Goal: Contribute content: Contribute content

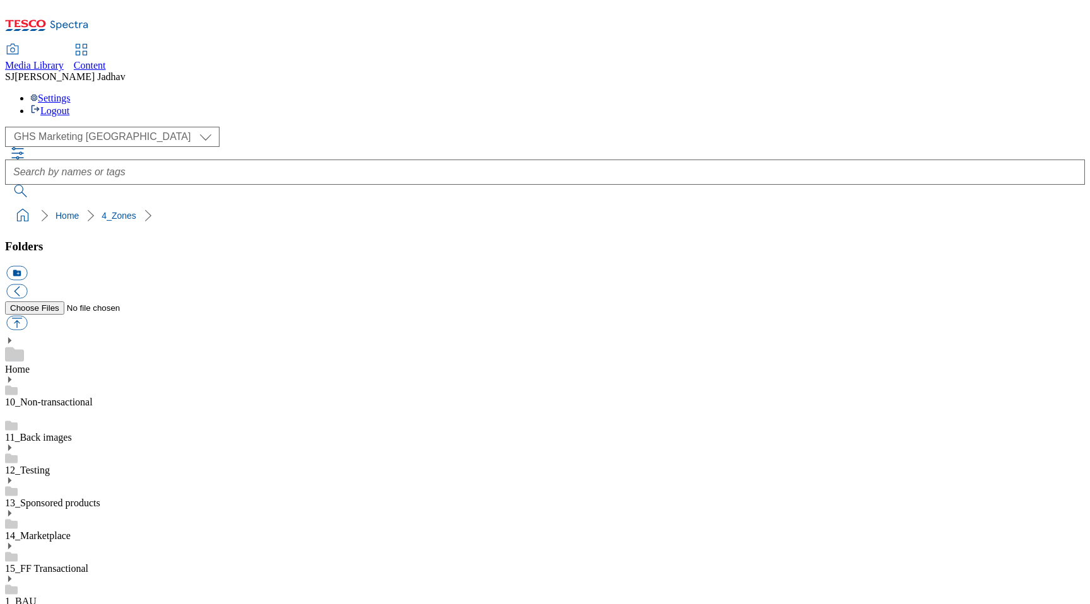
select select "flare-ghs-mktg"
click at [106, 60] on span "Content" at bounding box center [90, 65] width 32 height 11
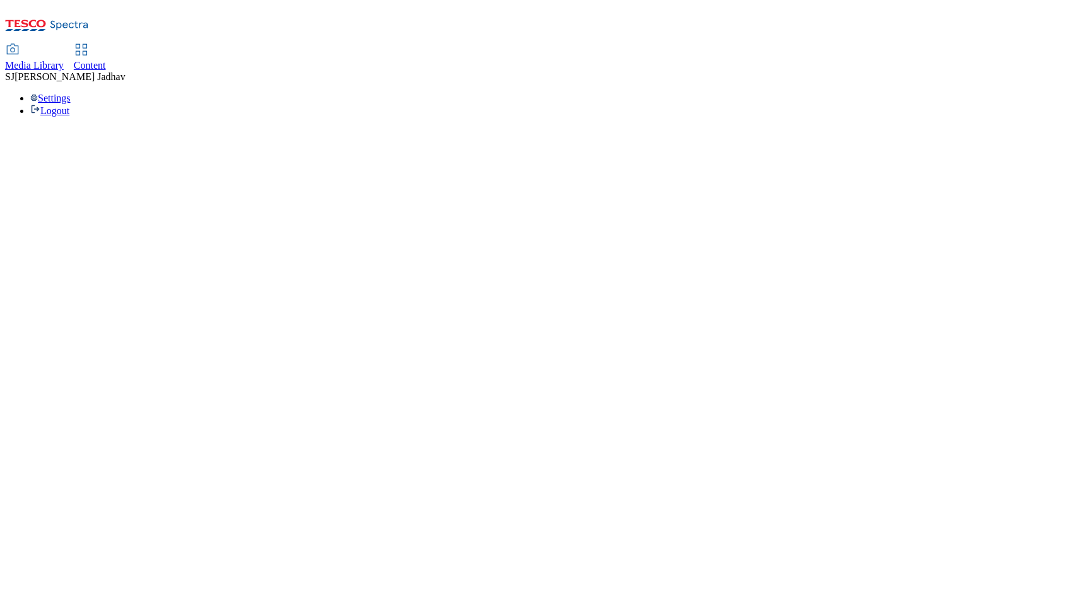
select select "ghs-uk"
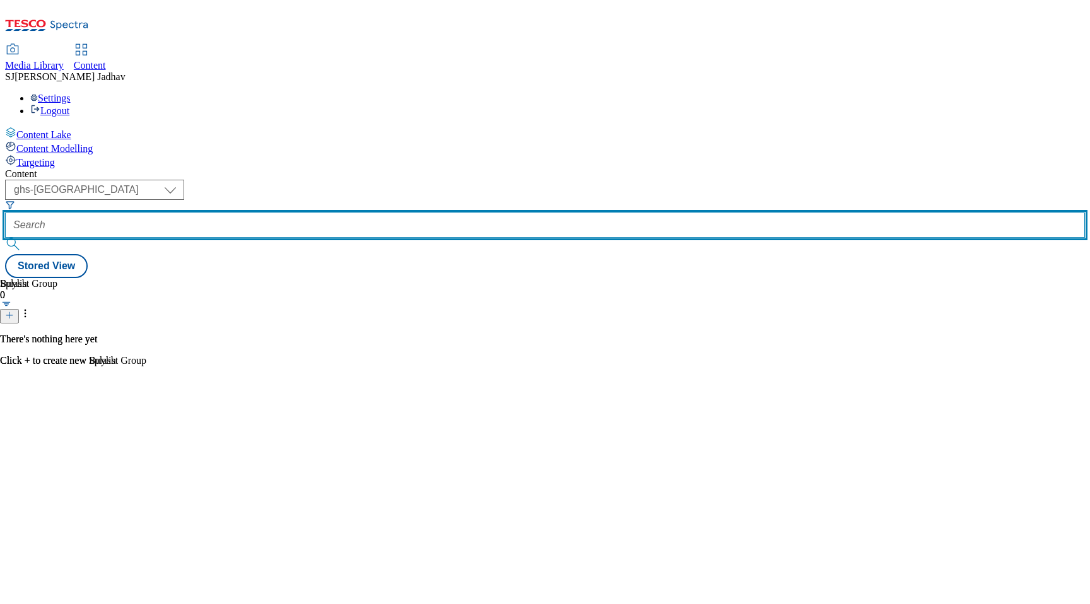
click at [317, 213] on input "text" at bounding box center [545, 225] width 1080 height 25
paste input "black-owned-businesses-at-tesco"
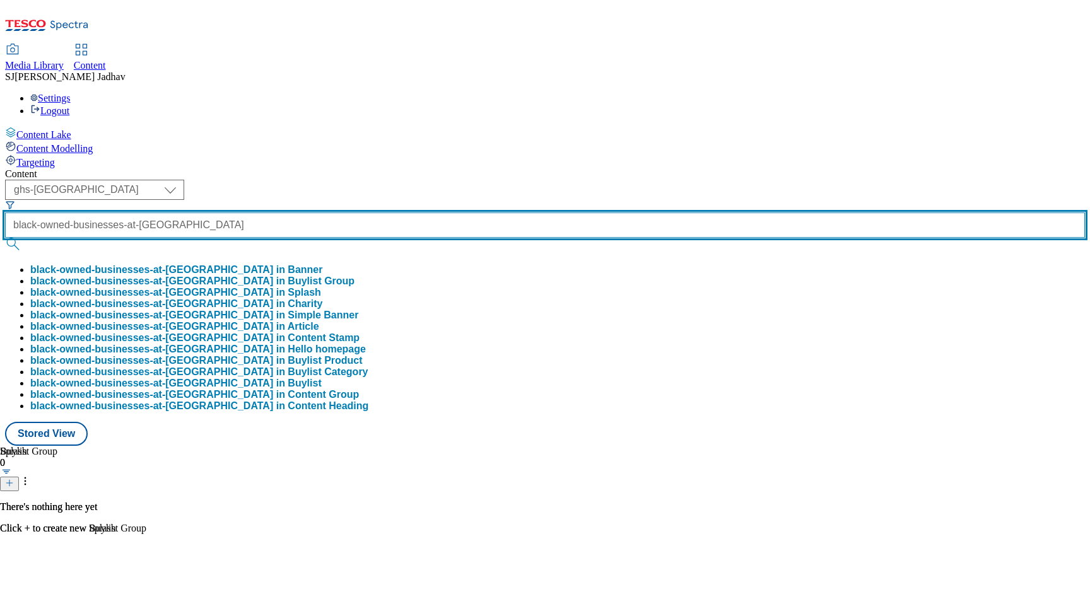
type input "black-owned-businesses-at-tesco"
click at [5, 238] on button "submit" at bounding box center [14, 244] width 18 height 13
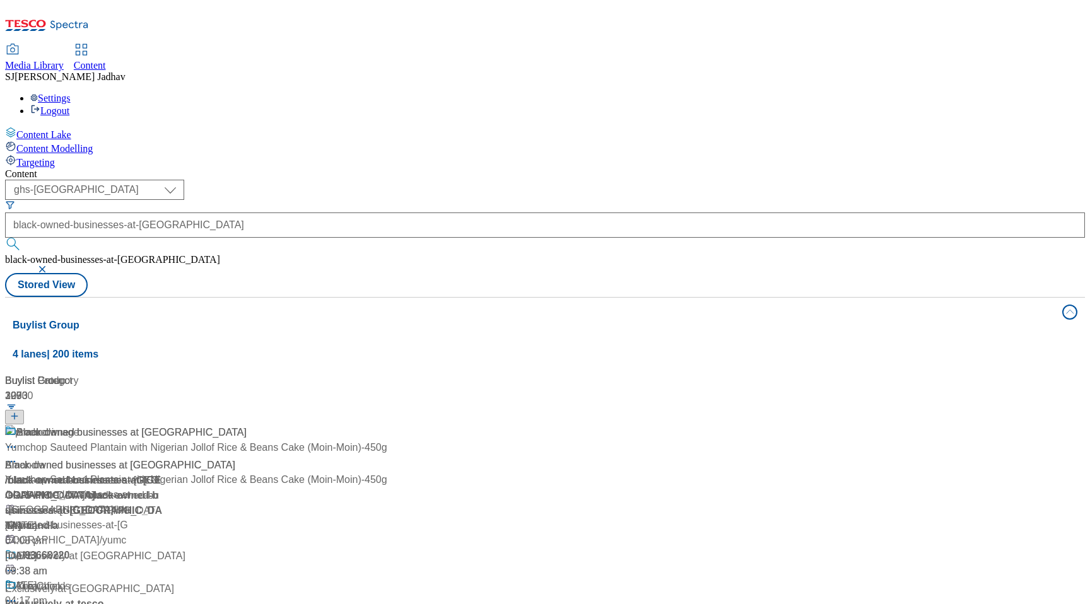
click at [240, 473] on div "/ black-owned-businesses-at-tesco" at bounding box center [126, 488] width 242 height 30
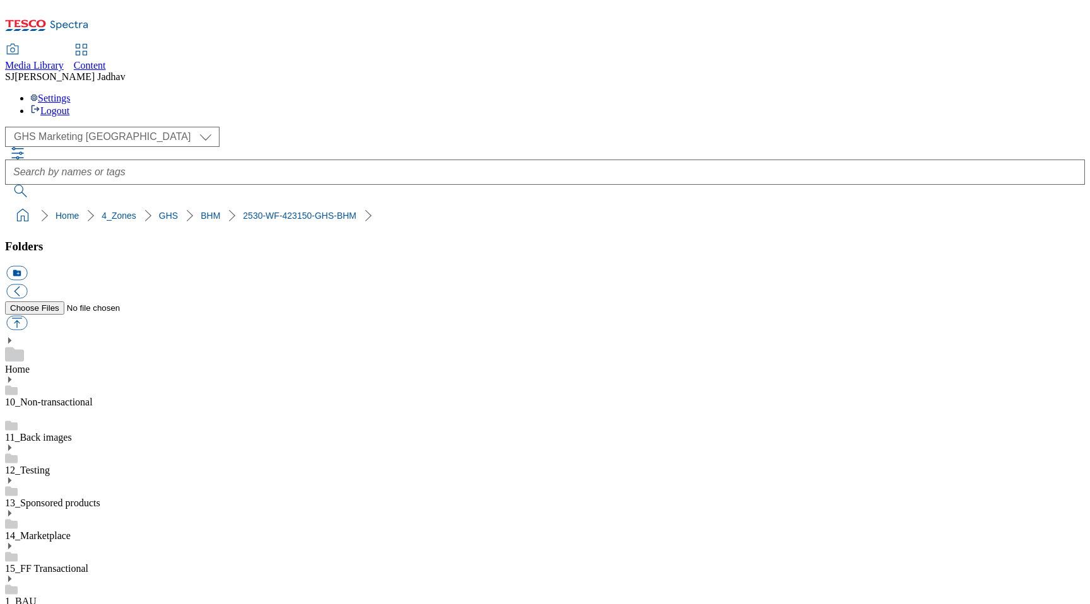
select select "flare-ghs-mktg"
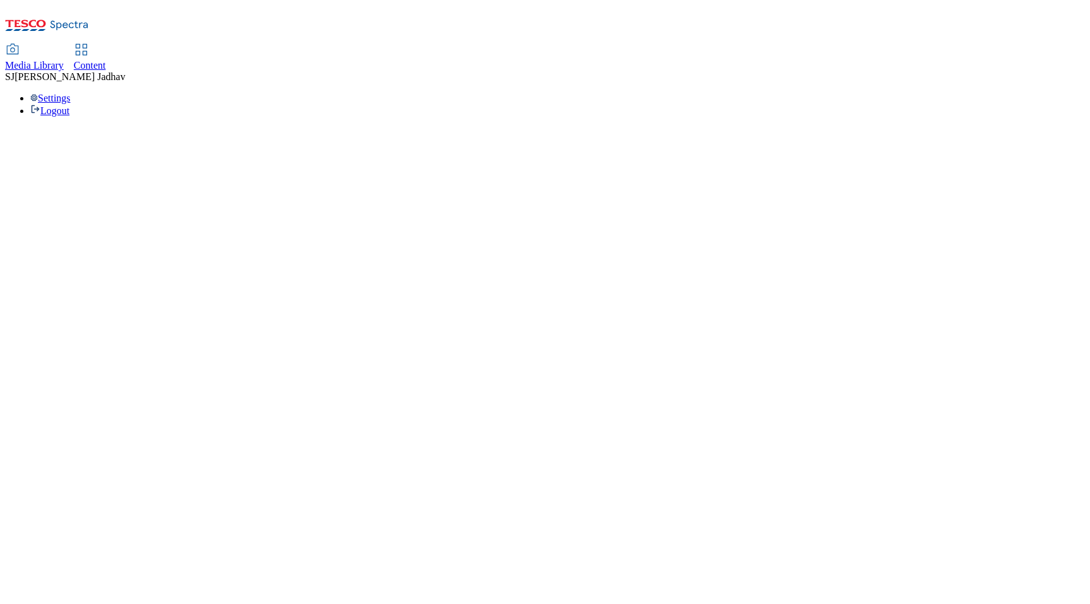
select select "ghs-[GEOGRAPHIC_DATA]"
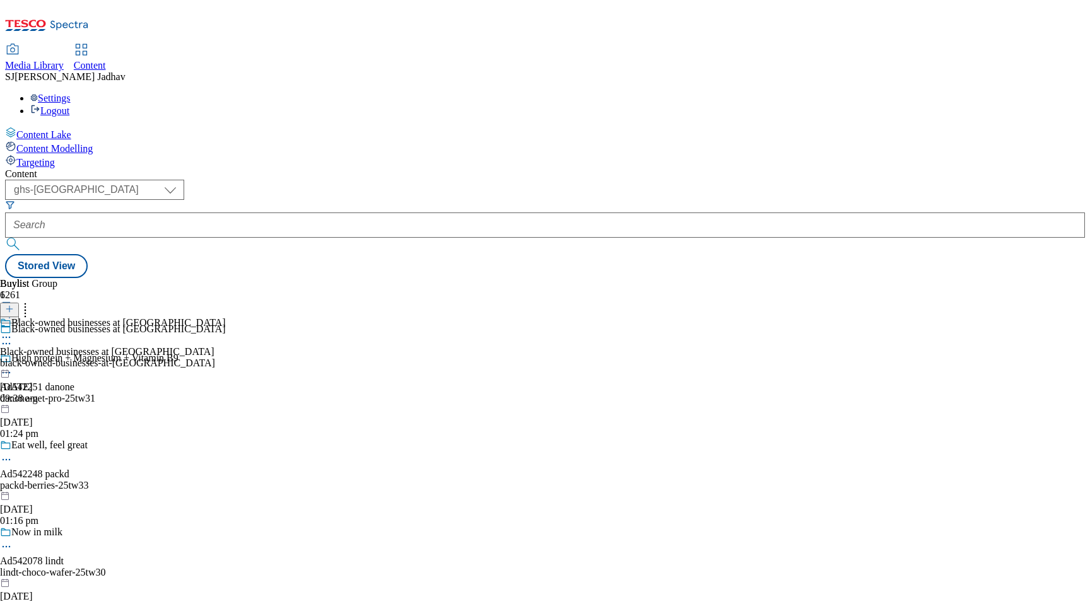
click at [226, 358] on div "black-owned-businesses-at-[GEOGRAPHIC_DATA]" at bounding box center [113, 363] width 226 height 11
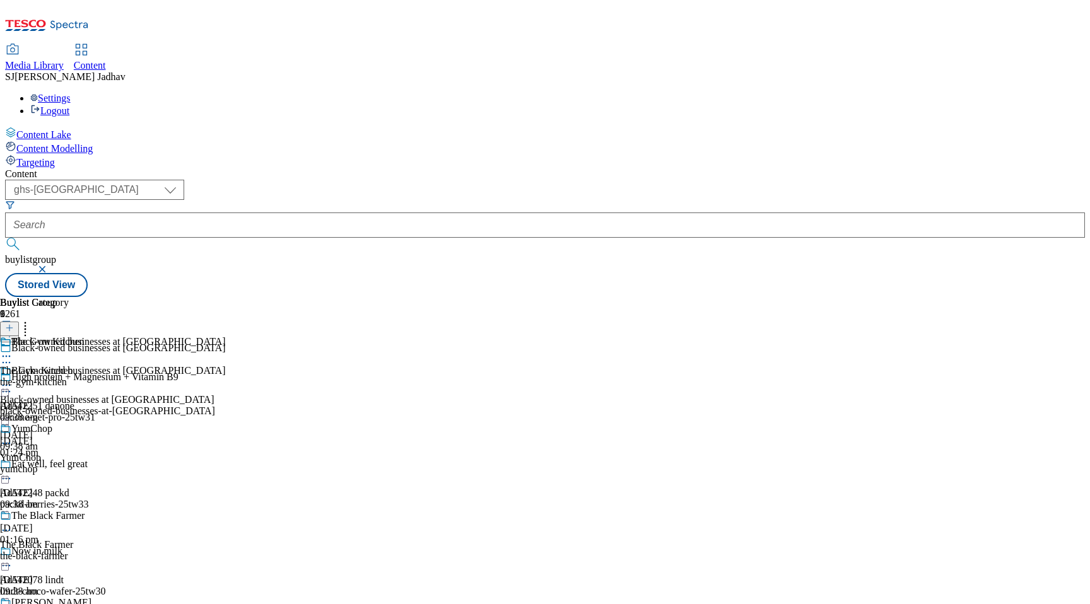
click at [226, 406] on div "black-owned-businesses-at-tesco" at bounding box center [113, 411] width 226 height 11
click at [13, 379] on icon at bounding box center [6, 385] width 13 height 13
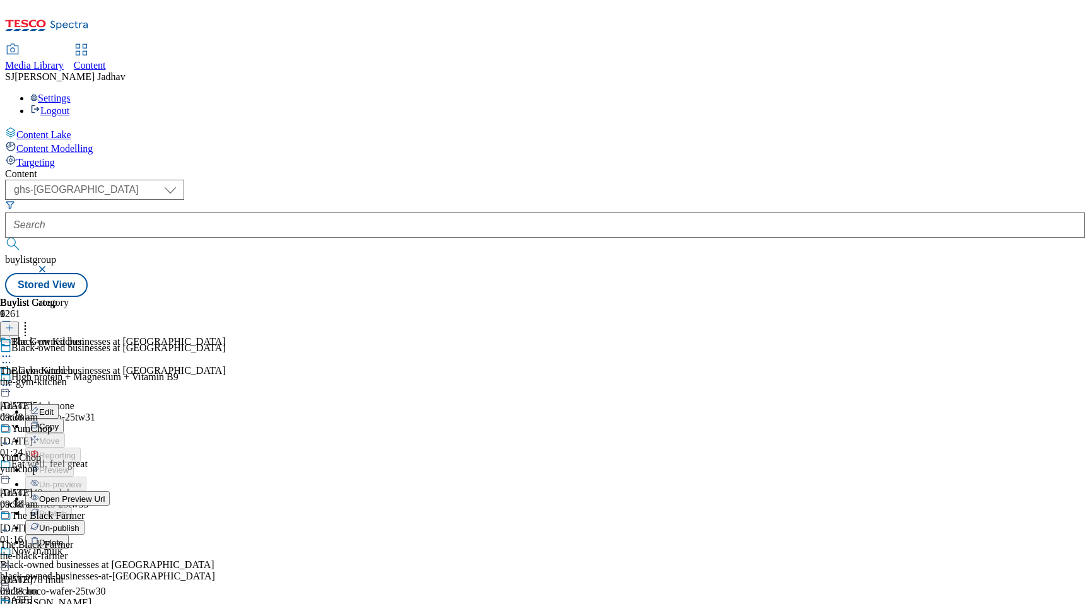
click at [54, 407] on span "Edit" at bounding box center [46, 411] width 15 height 9
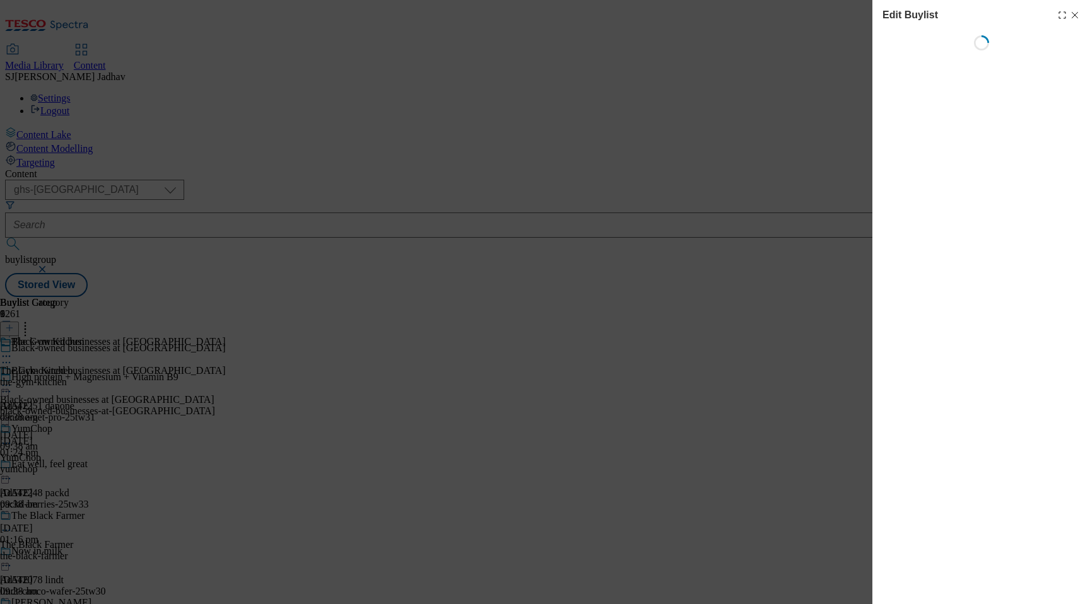
select select "evergreen"
select select "Banner"
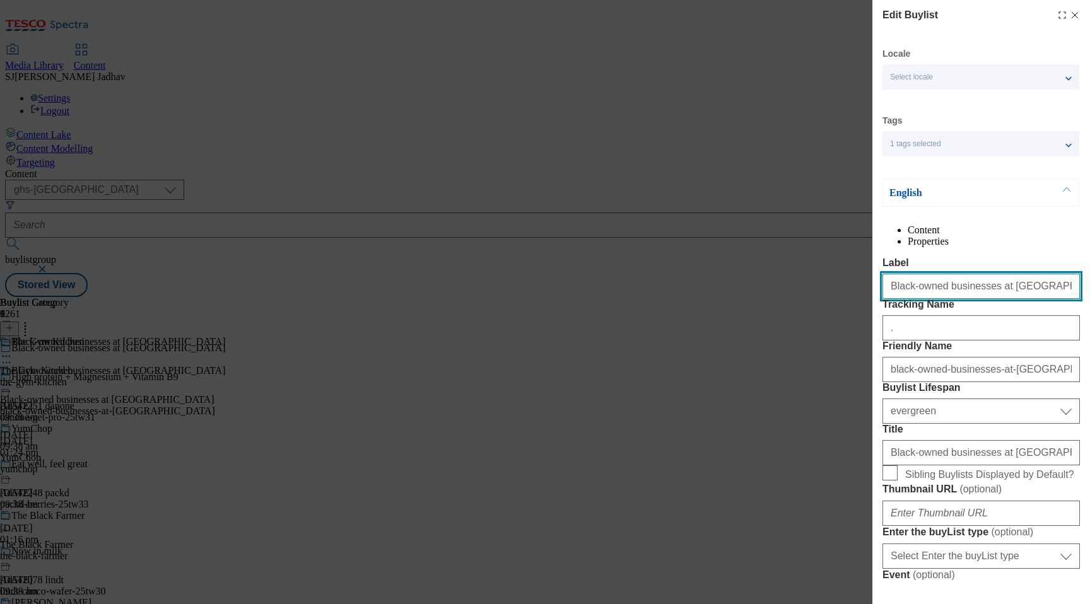
drag, startPoint x: 1017, startPoint y: 322, endPoint x: 809, endPoint y: 314, distance: 208.3
click at [817, 314] on div "Edit Buylist Locale Select locale English Welsh Tags 1 tags selected fnf market…" at bounding box center [545, 302] width 1090 height 604
paste input "Modal"
paste input "Black-owned businesses at Tesco"
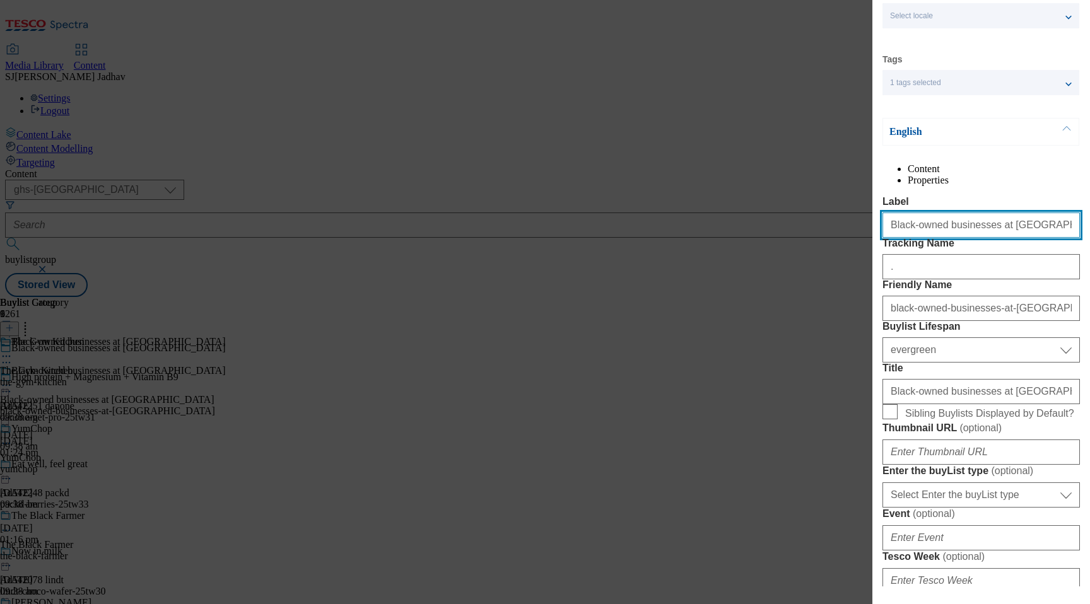
scroll to position [67, 0]
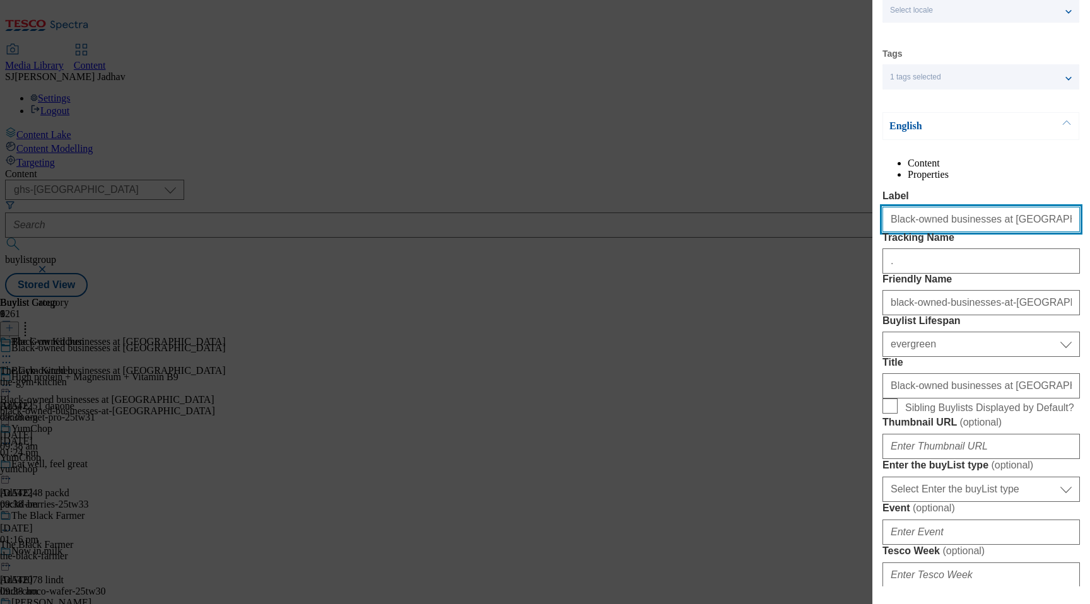
type input "Black-owned businesses at Tesco"
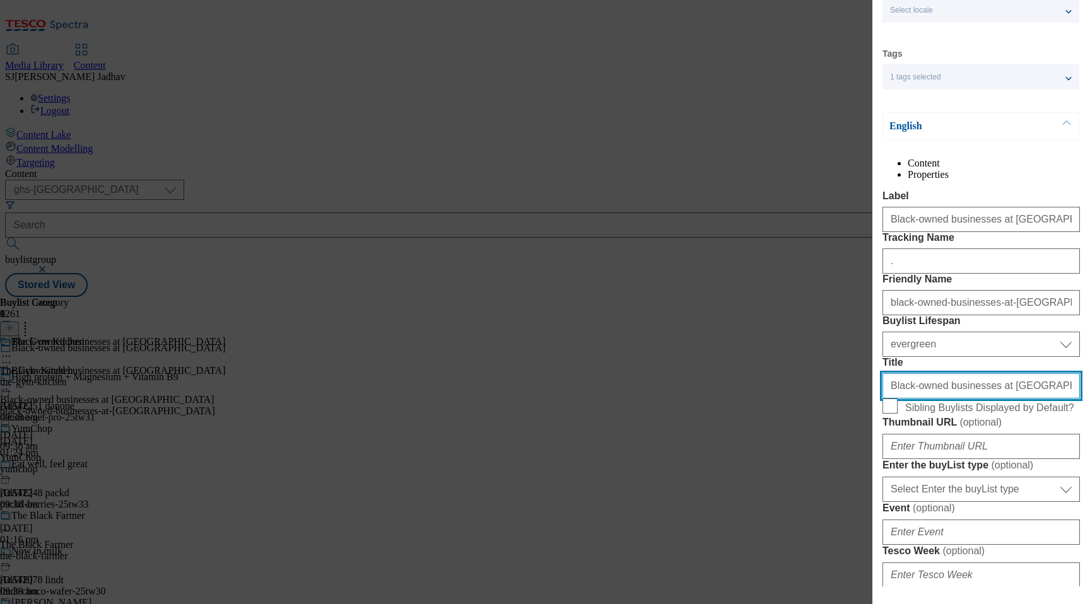
drag, startPoint x: 1009, startPoint y: 500, endPoint x: 855, endPoint y: 491, distance: 154.2
click at [855, 491] on div "Edit Buylist Locale Select locale English Welsh Tags 1 tags selected fnf market…" at bounding box center [545, 302] width 1090 height 604
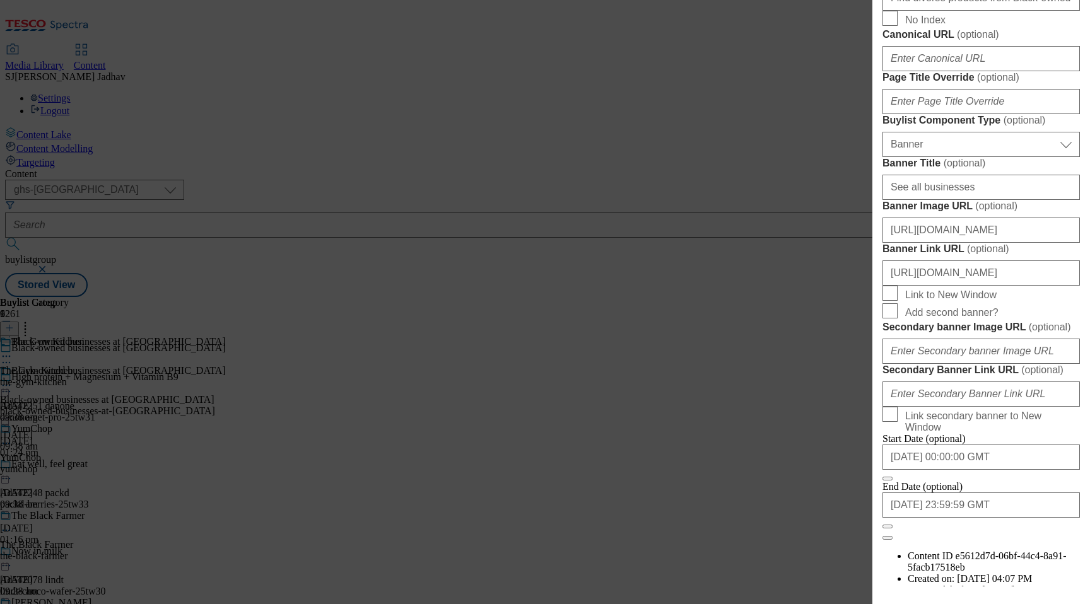
scroll to position [782, 0]
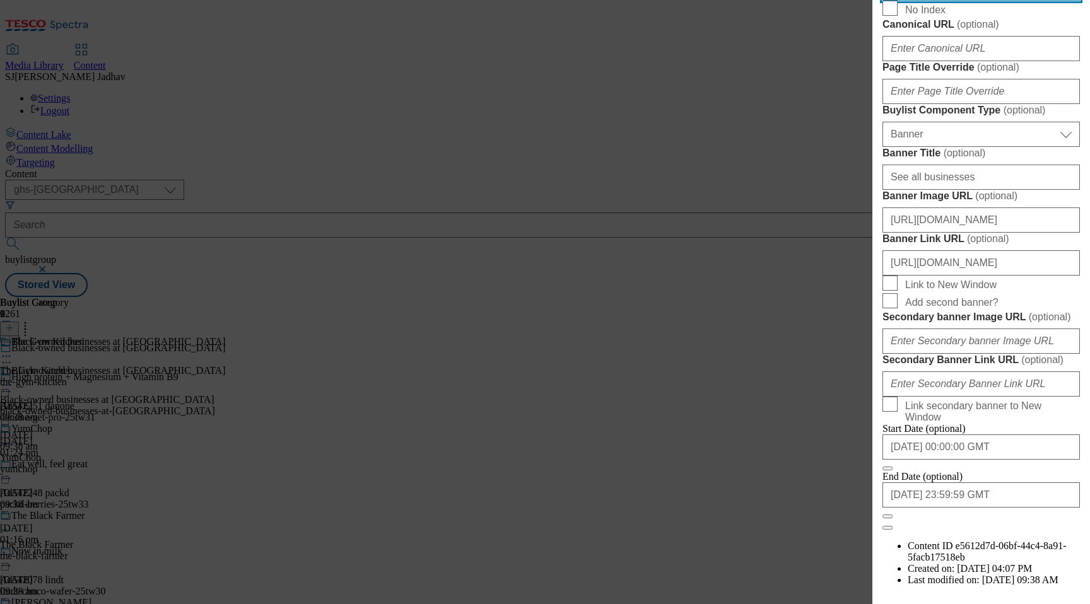
paste input "Discover a diverse range of products from Black-owned businesses at Tesco. From…"
type input "Discover a diverse range of products from Black-owned businesses at Tesco. From…"
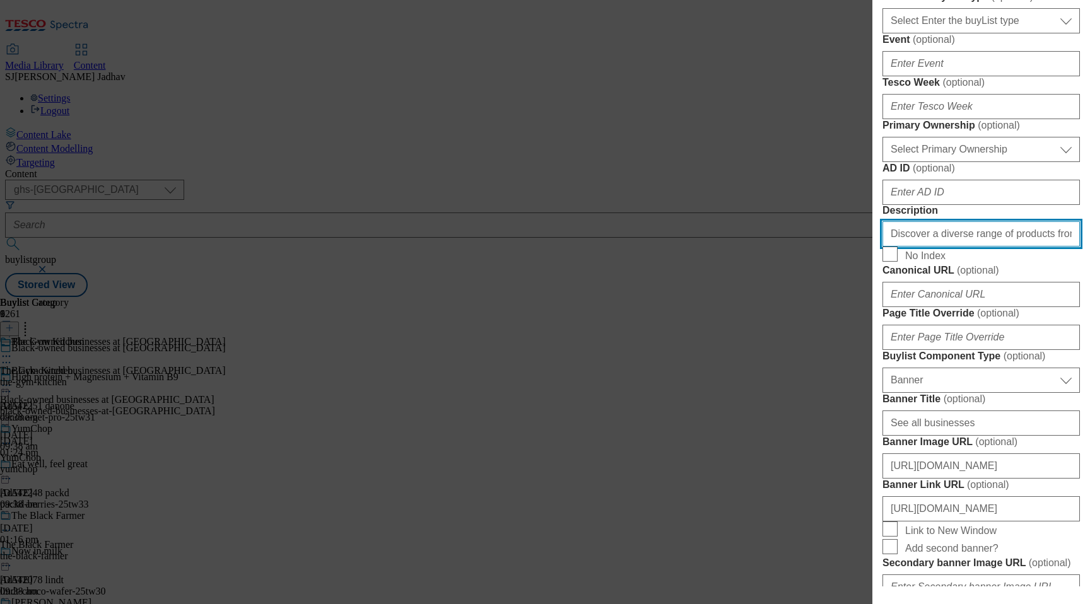
scroll to position [524, 0]
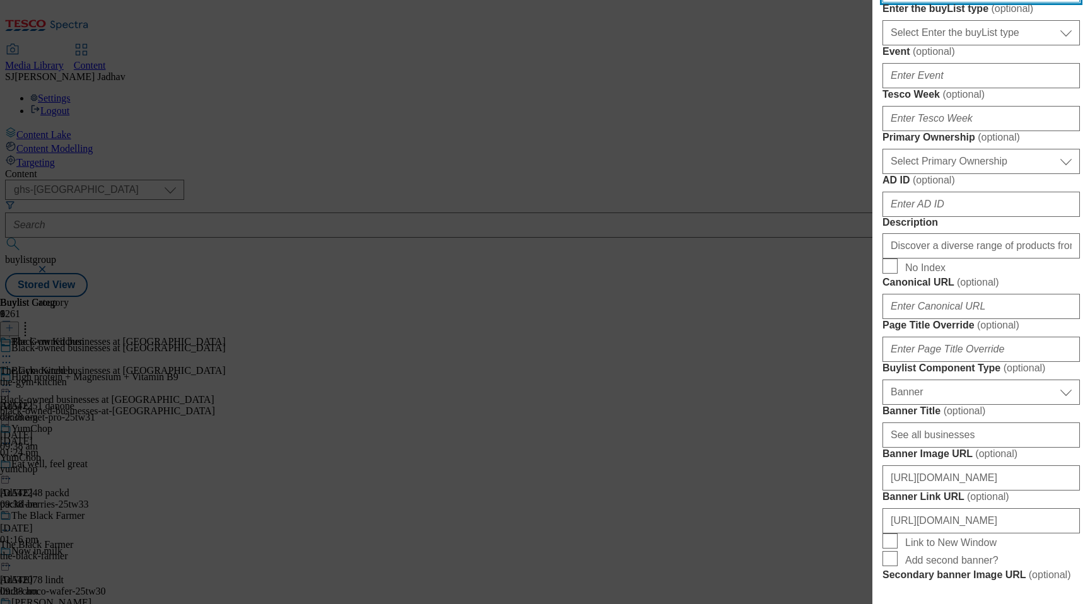
paste input "https://digitalcontent.api.tesco.com/v2/media/ghs-mktg/d7bb4e09-a414-4de0-9b1b-…"
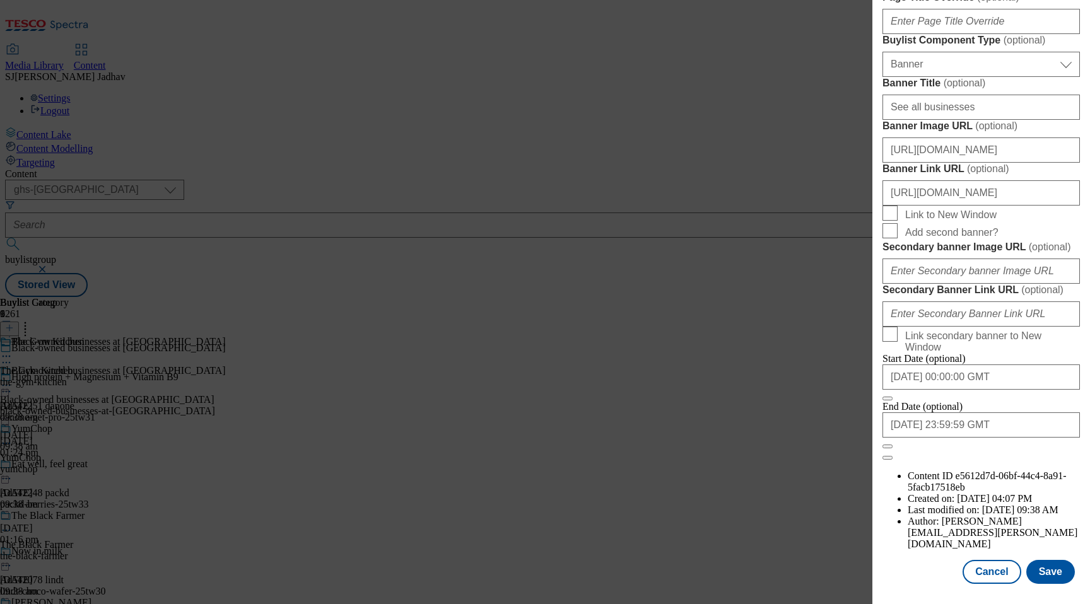
scroll to position [1289, 0]
type input "https://digitalcontent.api.tesco.com/v2/media/ghs-mktg/d7bb4e09-a414-4de0-9b1b-…"
click at [1046, 561] on button "Save" at bounding box center [1050, 572] width 49 height 24
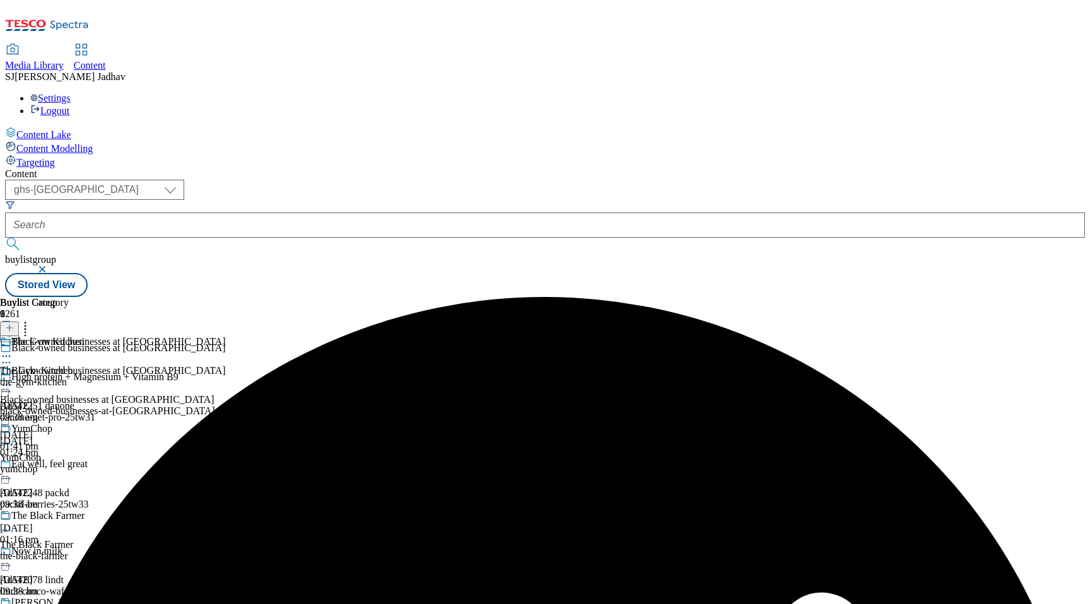
click at [14, 324] on icon at bounding box center [9, 328] width 9 height 9
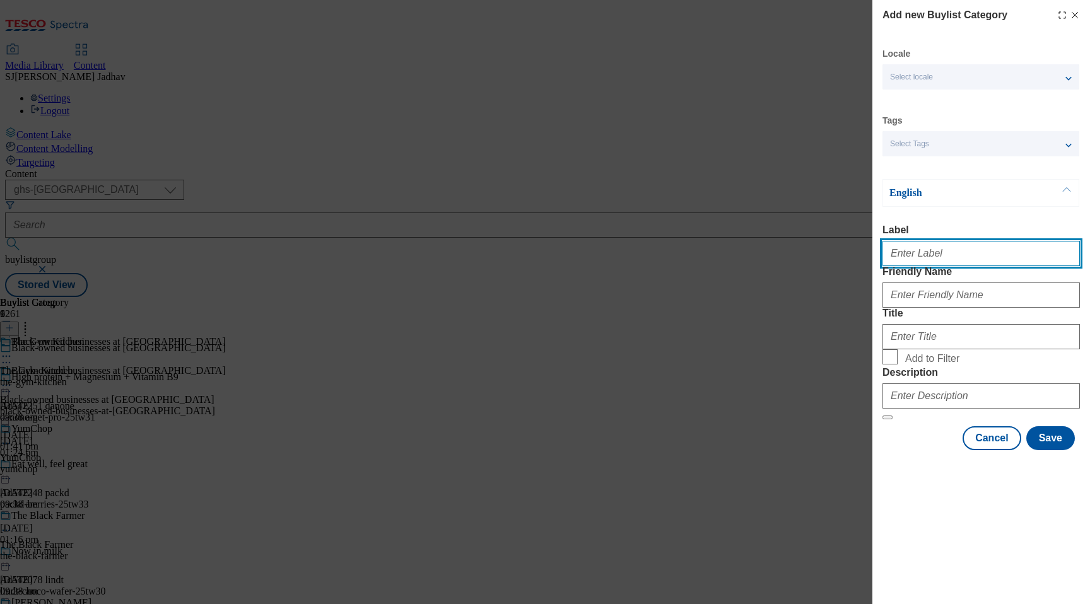
click at [932, 264] on input "Label" at bounding box center [980, 253] width 197 height 25
type input "All products"
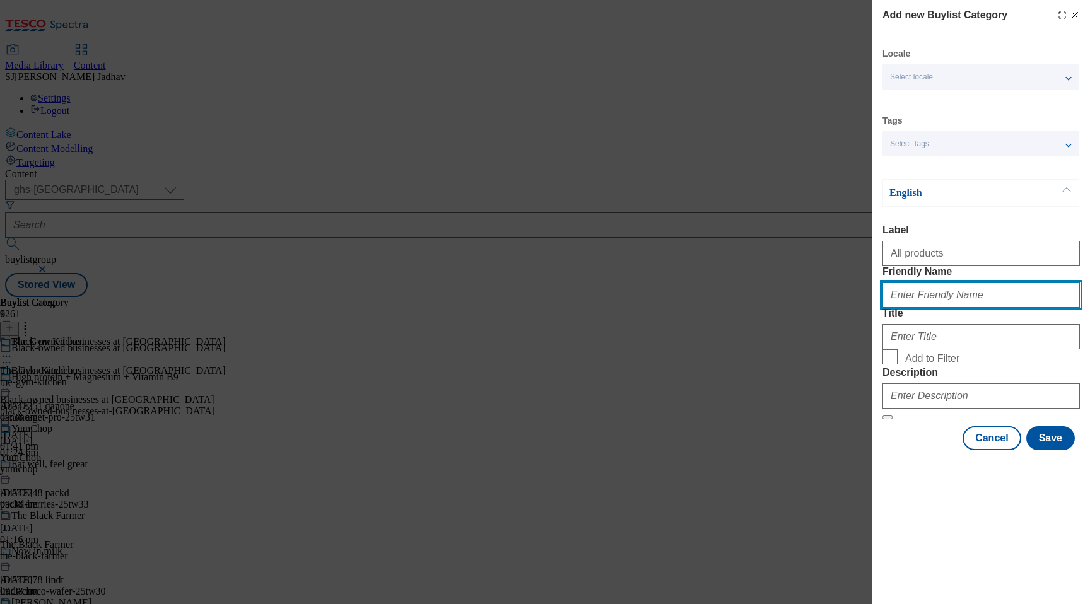
click at [964, 308] on input "Friendly Name" at bounding box center [980, 295] width 197 height 25
click at [882, 416] on button "Modal" at bounding box center [887, 418] width 10 height 4
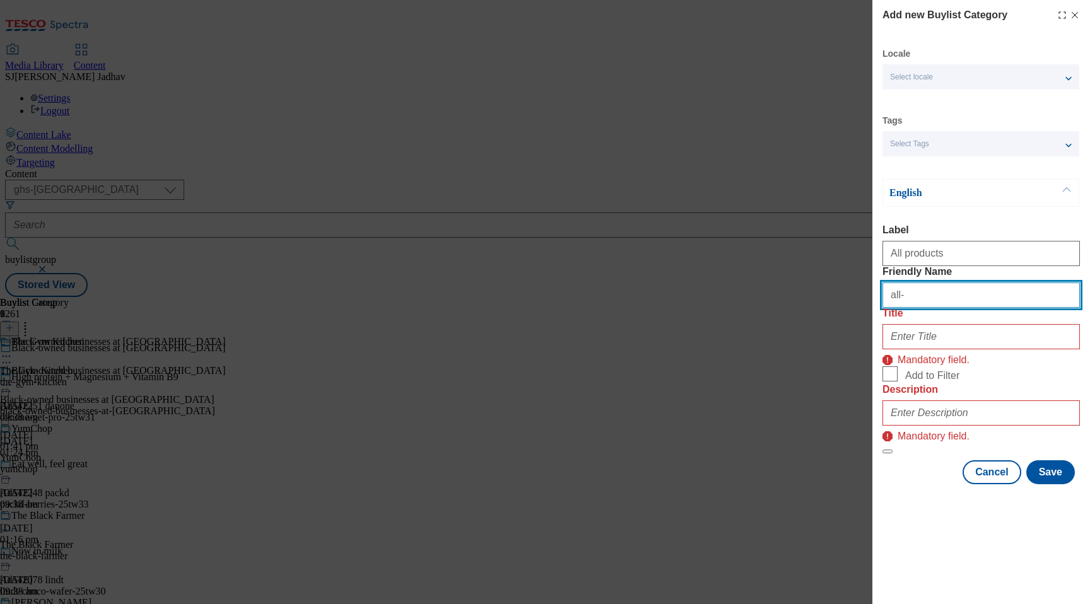
type input "all-products"
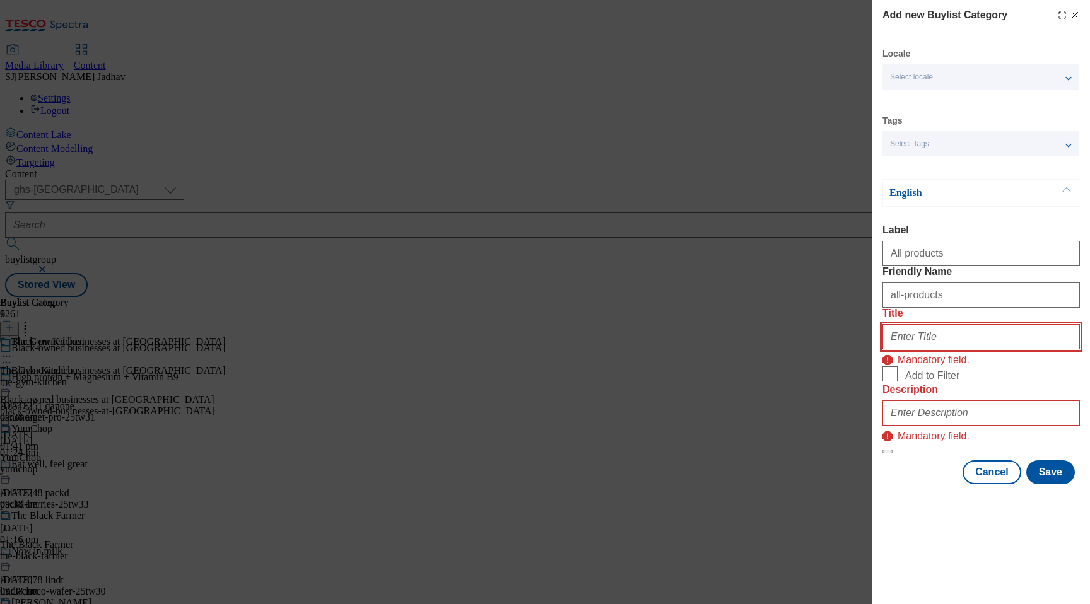
click at [932, 349] on input "Title" at bounding box center [980, 336] width 197 height 25
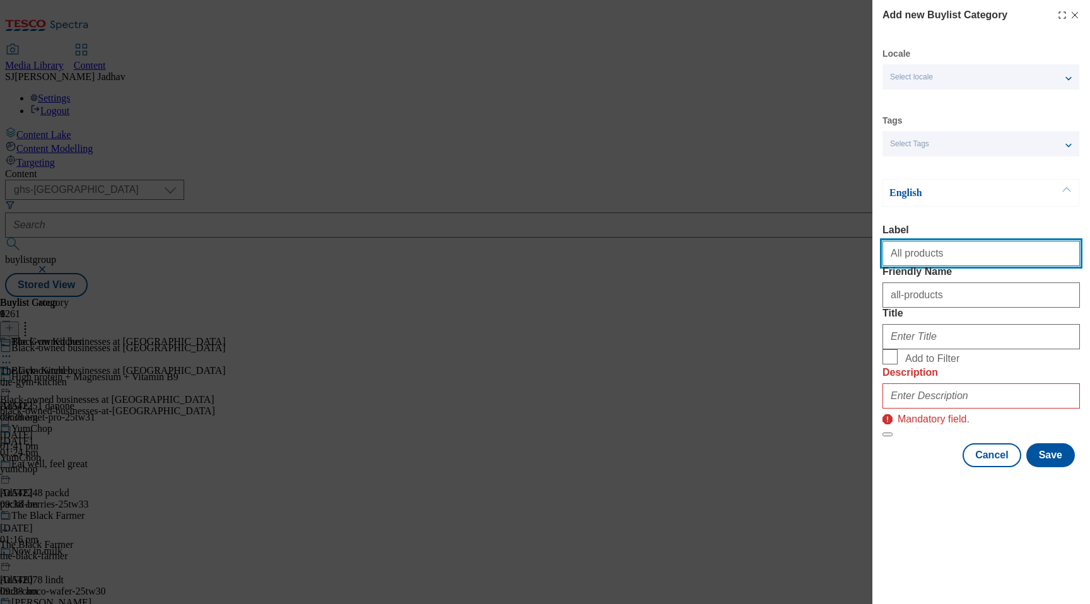
drag, startPoint x: 953, startPoint y: 262, endPoint x: 799, endPoint y: 255, distance: 154.1
click at [799, 255] on div "Add new Buylist Category Locale Select locale English Welsh Tags Select Tags fn…" at bounding box center [545, 302] width 1090 height 604
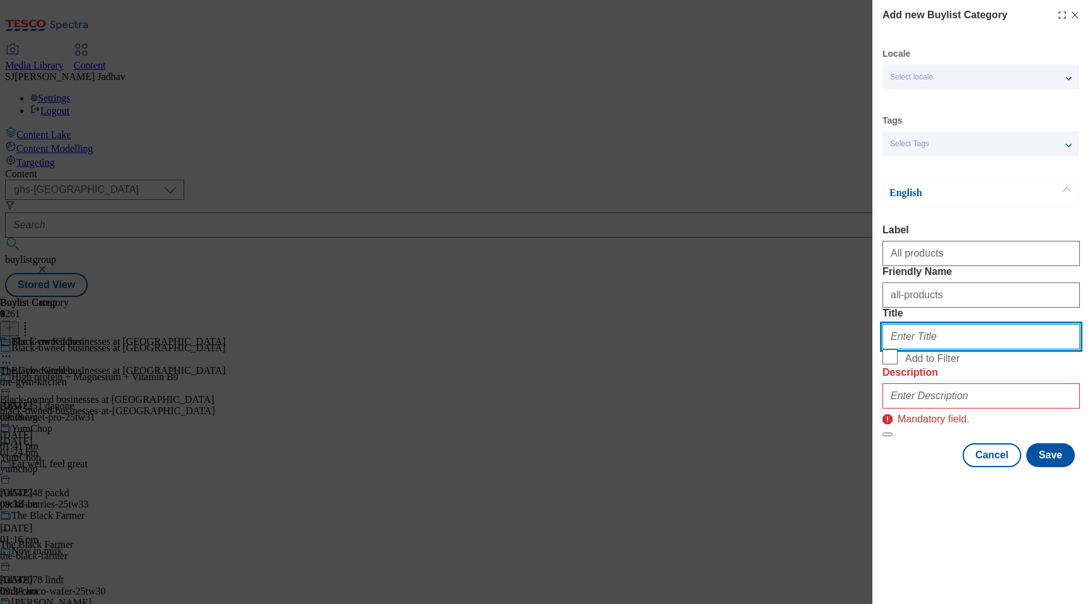
click at [917, 349] on input "Title" at bounding box center [980, 336] width 197 height 25
paste input "All products"
type input "All products"
click at [962, 409] on div "Modal" at bounding box center [980, 393] width 197 height 30
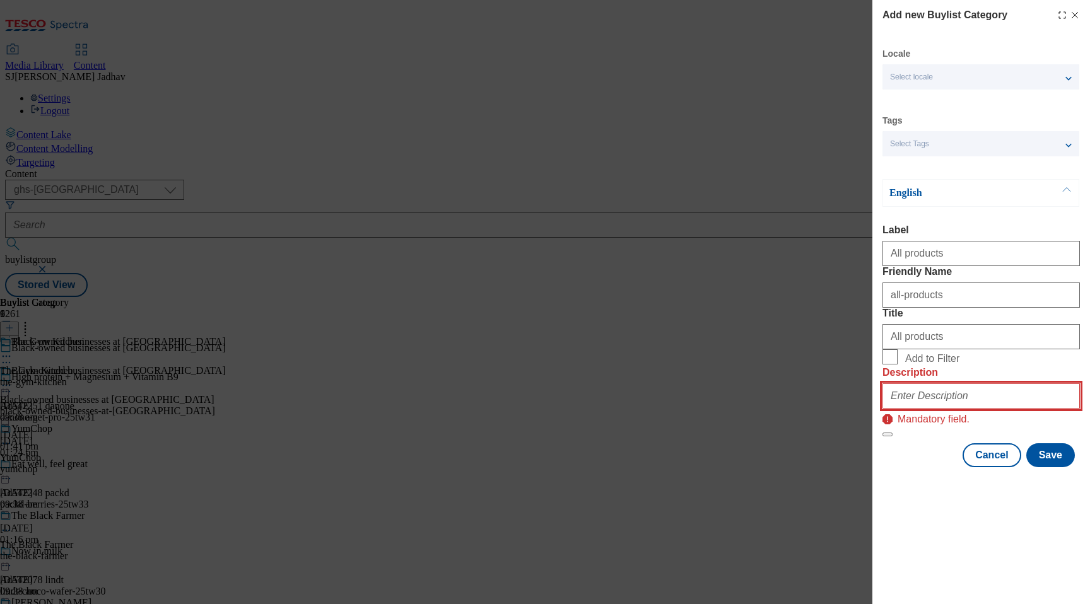
click at [962, 409] on input "Description" at bounding box center [980, 396] width 197 height 25
paste input "Discover a diverse range of products from Black-owned businesses at Tesco. From…"
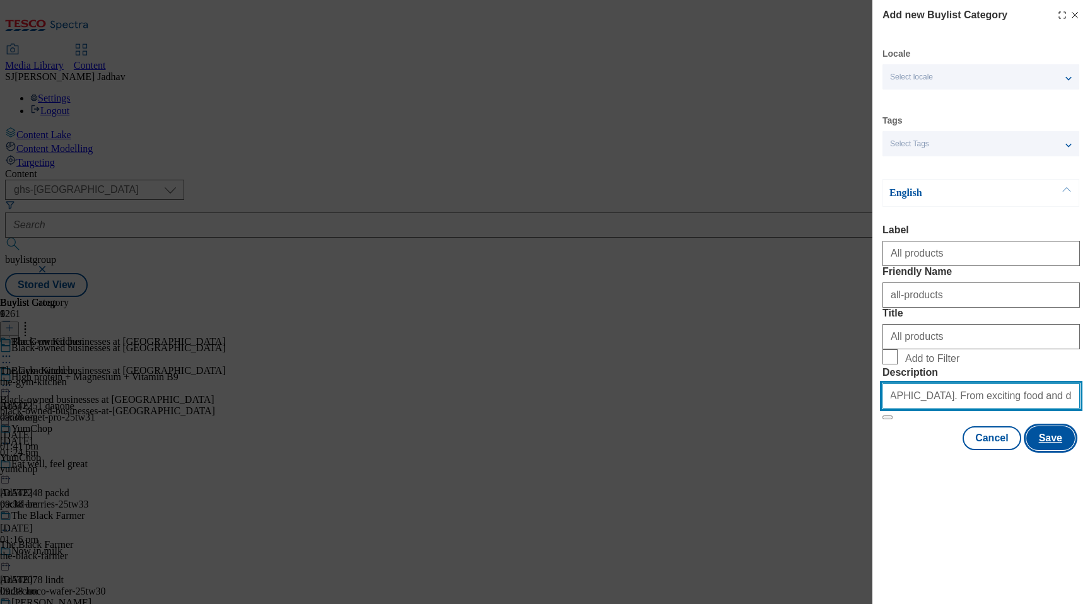
type input "Discover a diverse range of products from Black-owned businesses at Tesco. From…"
click at [1051, 450] on button "Save" at bounding box center [1050, 438] width 49 height 24
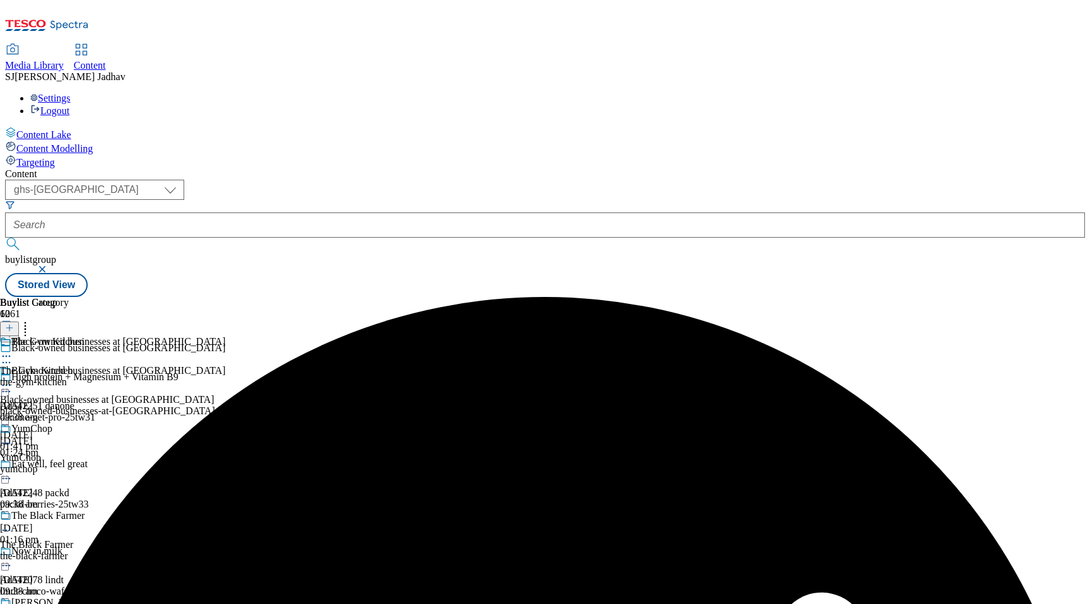
scroll to position [895, 0]
click at [32, 320] on icon at bounding box center [25, 326] width 13 height 13
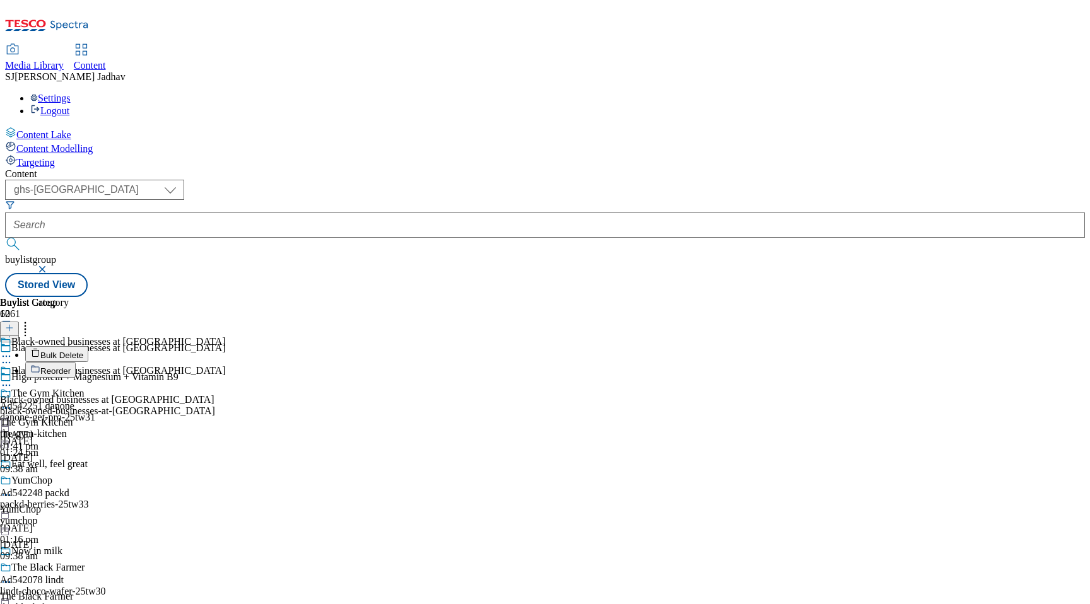
click at [76, 362] on button "Reorder" at bounding box center [50, 370] width 50 height 16
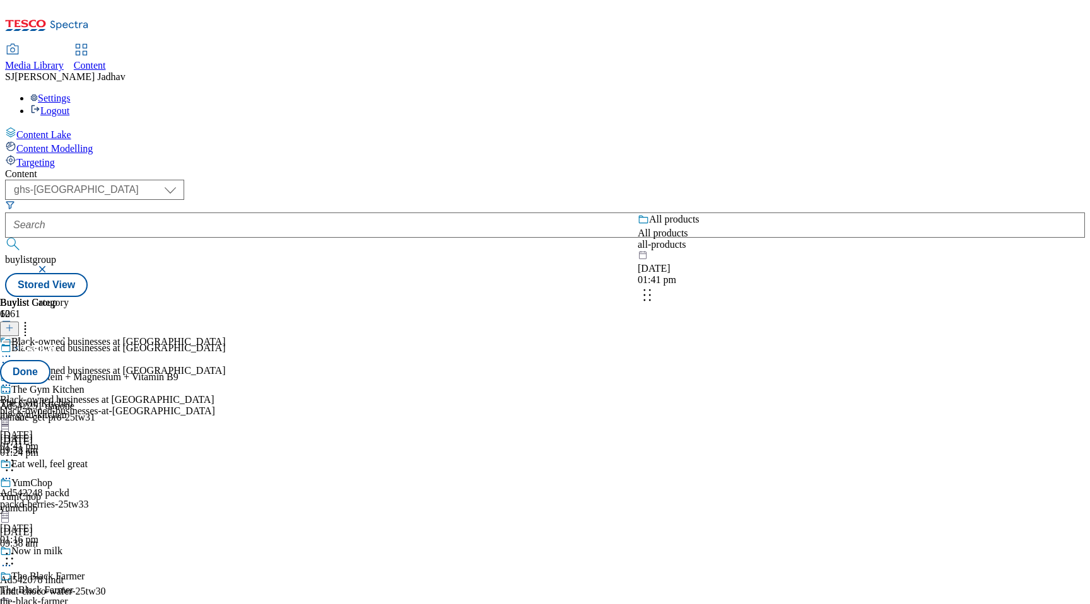
drag, startPoint x: 825, startPoint y: 525, endPoint x: 818, endPoint y: 228, distance: 297.2
click at [818, 228] on body "Icons icon_account icon_add icon_backward_link icon_basket icon_benefits icon_c…" at bounding box center [545, 151] width 1080 height 292
drag, startPoint x: 824, startPoint y: 478, endPoint x: 802, endPoint y: 269, distance: 209.9
click at [805, 270] on body "Icons icon_account icon_add icon_backward_link icon_basket icon_benefits icon_c…" at bounding box center [545, 151] width 1080 height 292
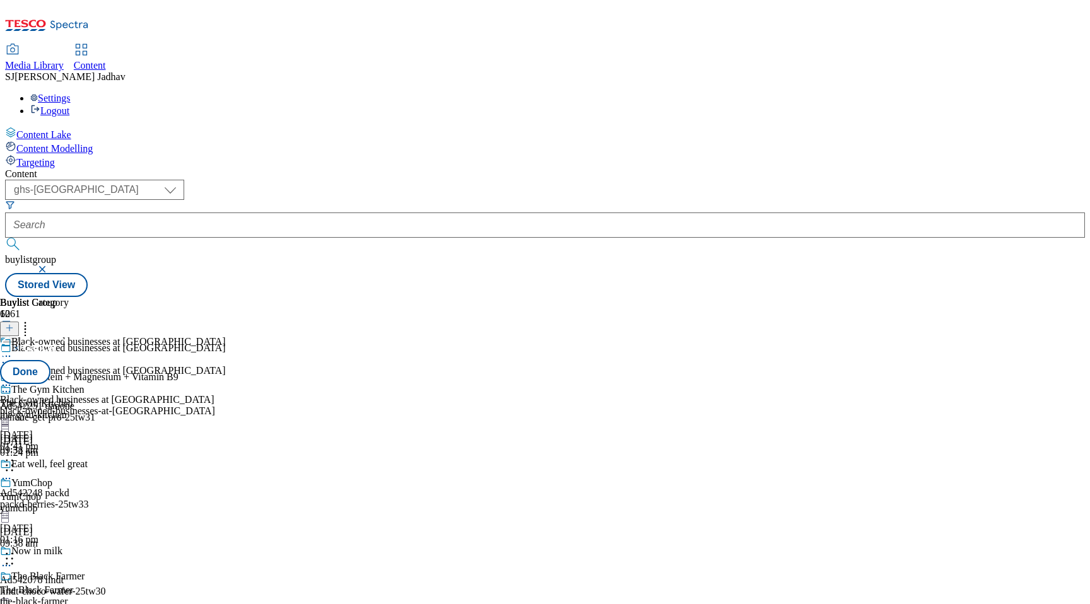
scroll to position [340, 0]
drag, startPoint x: 815, startPoint y: 534, endPoint x: 795, endPoint y: 189, distance: 345.6
click at [795, 189] on body "Icons icon_account icon_add icon_backward_link icon_basket icon_benefits icon_c…" at bounding box center [545, 151] width 1080 height 292
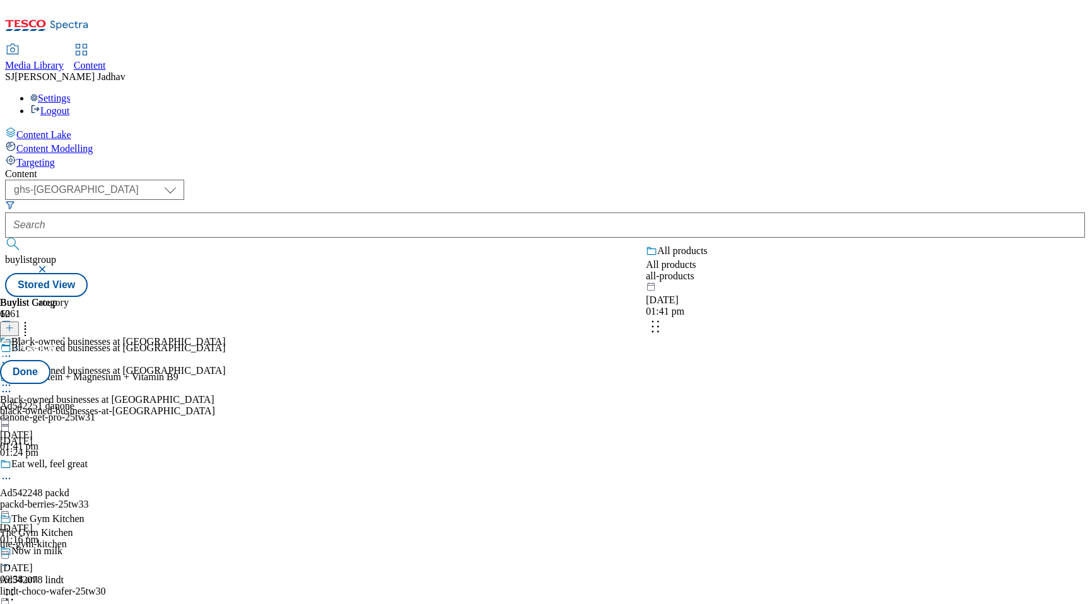
drag, startPoint x: 831, startPoint y: 525, endPoint x: 831, endPoint y: 319, distance: 205.6
click at [831, 297] on body "Icons icon_account icon_add icon_backward_link icon_basket icon_benefits icon_c…" at bounding box center [545, 151] width 1080 height 292
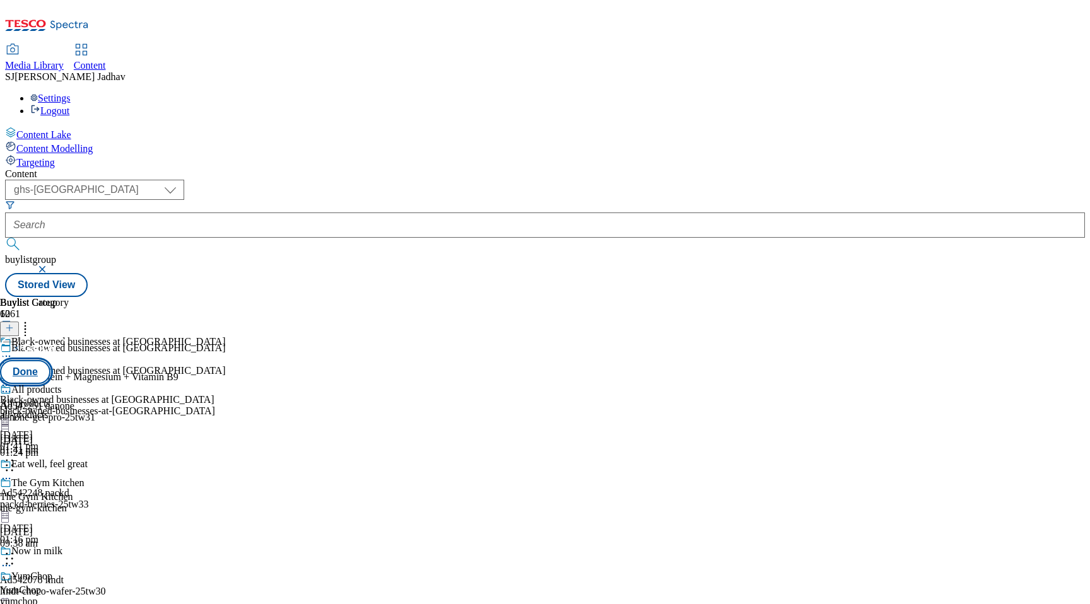
click at [50, 360] on button "Done" at bounding box center [25, 372] width 50 height 24
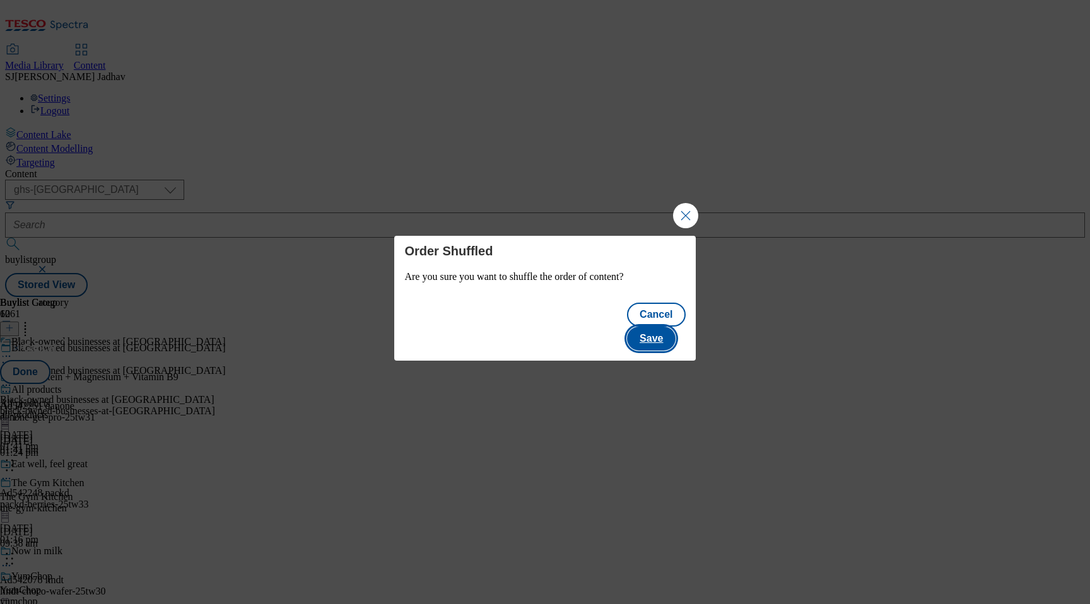
click at [665, 328] on button "Save" at bounding box center [651, 339] width 49 height 24
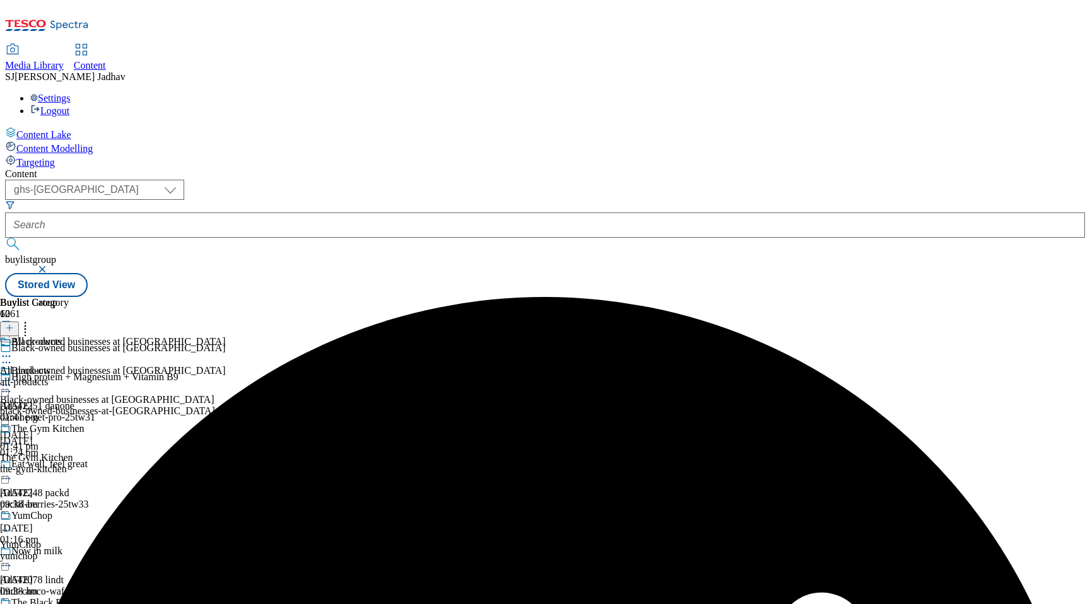
click at [114, 377] on div "all-products" at bounding box center [57, 382] width 114 height 11
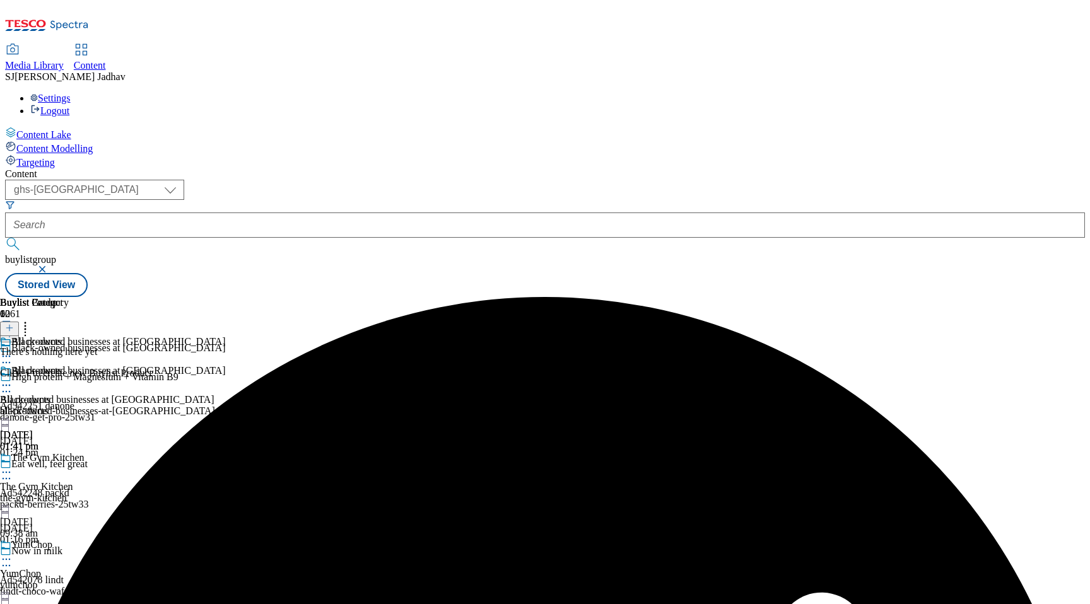
click at [114, 406] on div "all-products" at bounding box center [57, 411] width 114 height 11
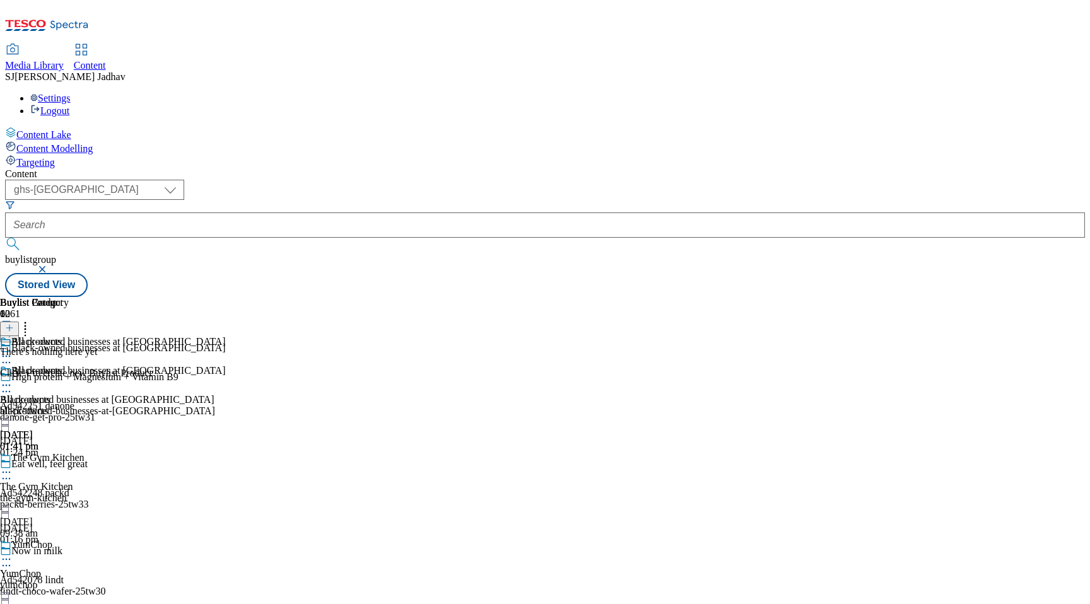
click at [19, 322] on button at bounding box center [9, 329] width 19 height 15
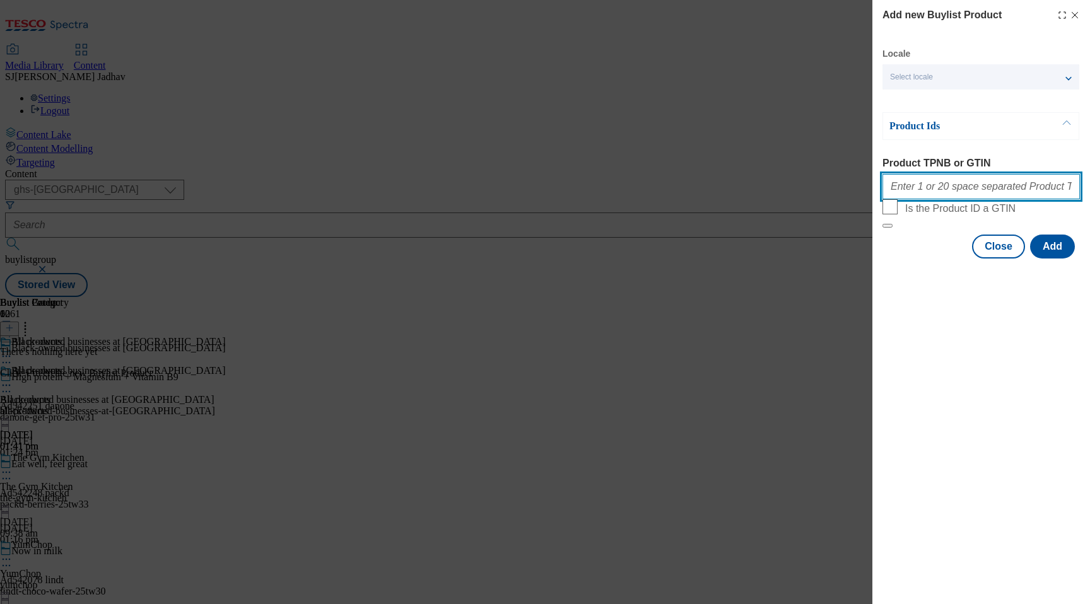
click at [963, 196] on input "Product TPNB or GTIN" at bounding box center [980, 186] width 197 height 25
paste input "096769672 093153719 096768051 096245658 096397374 080054407 091645008 092369450…"
type input "096769672 093153719 096768051 096245658 096397374 080054407 091645008 092369450…"
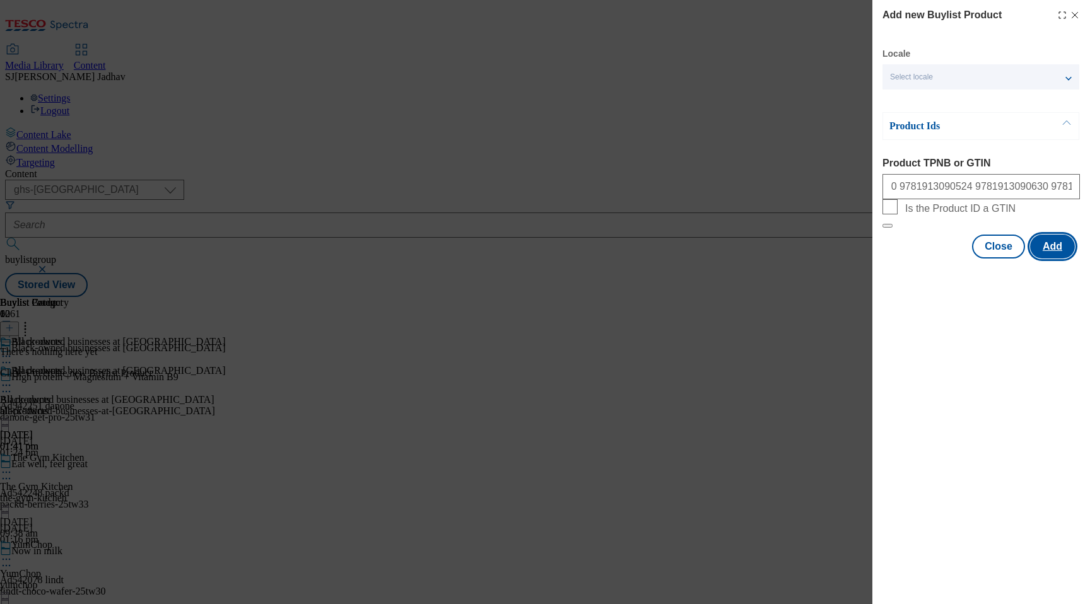
scroll to position [0, 0]
click at [1045, 259] on button "Add" at bounding box center [1052, 247] width 45 height 24
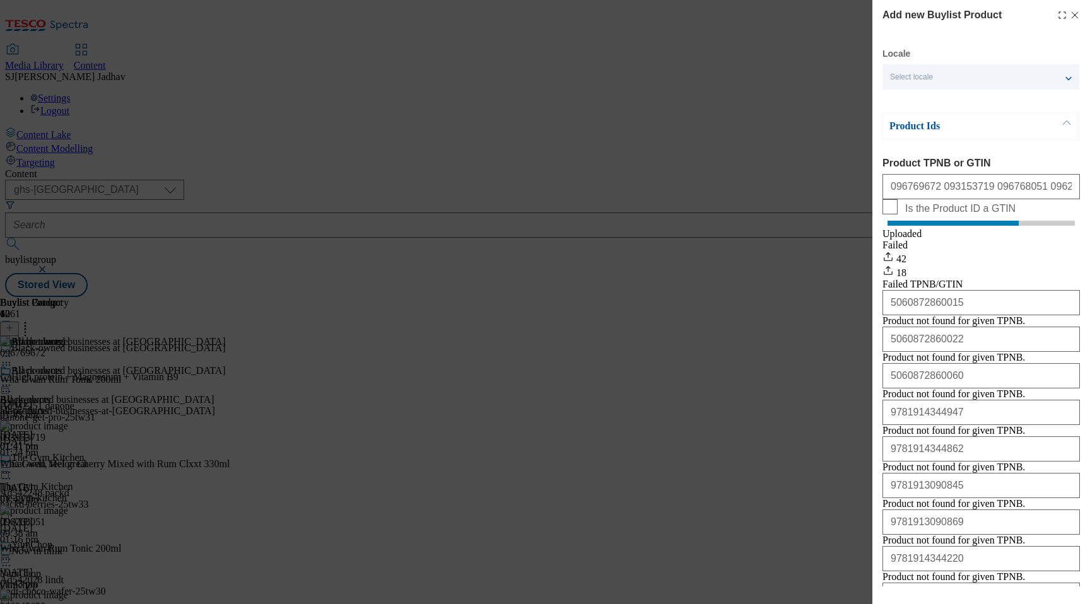
scroll to position [657, 0]
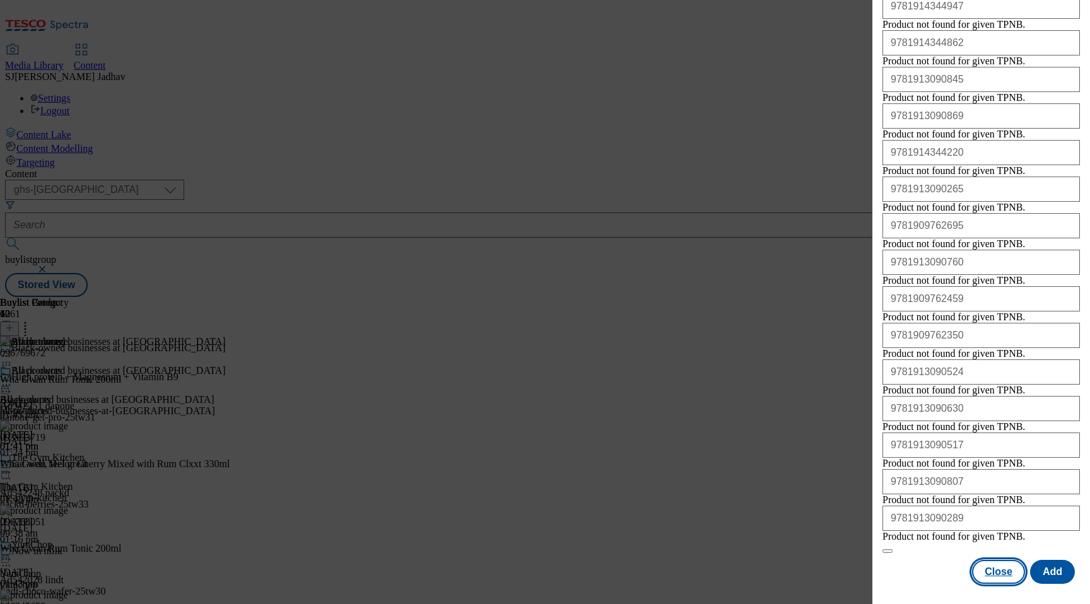
click at [1001, 578] on button "Close" at bounding box center [998, 572] width 53 height 24
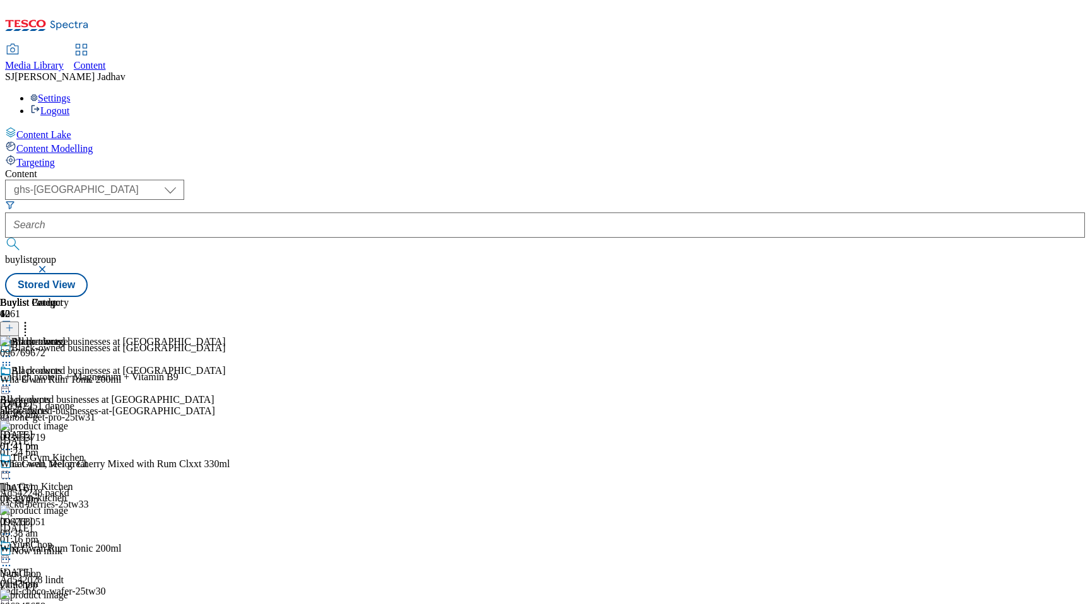
click at [13, 379] on icon at bounding box center [6, 385] width 13 height 13
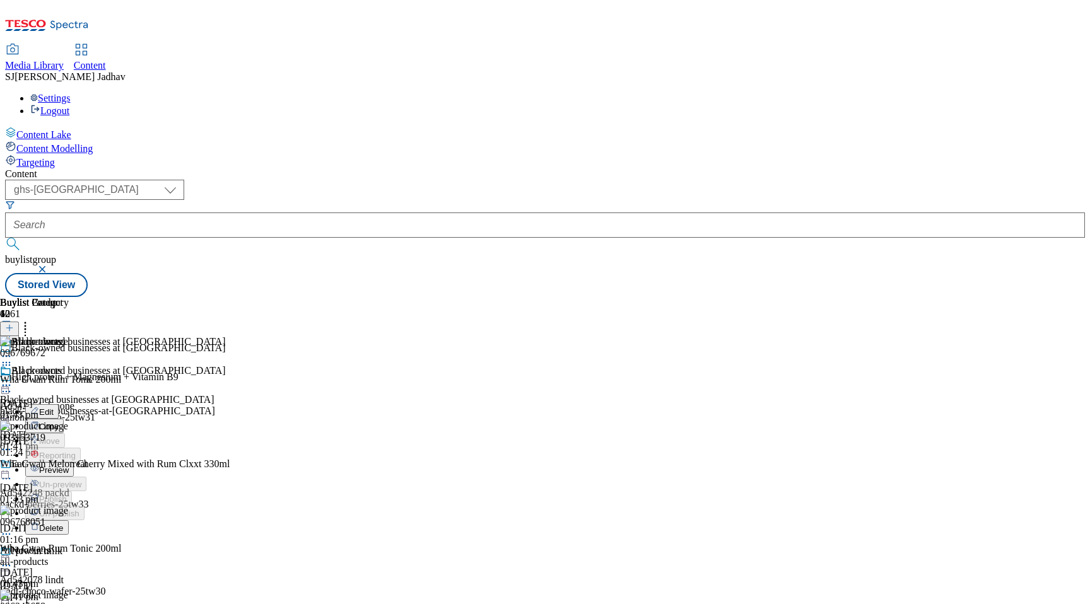
click at [69, 466] on span "Preview" at bounding box center [54, 470] width 30 height 9
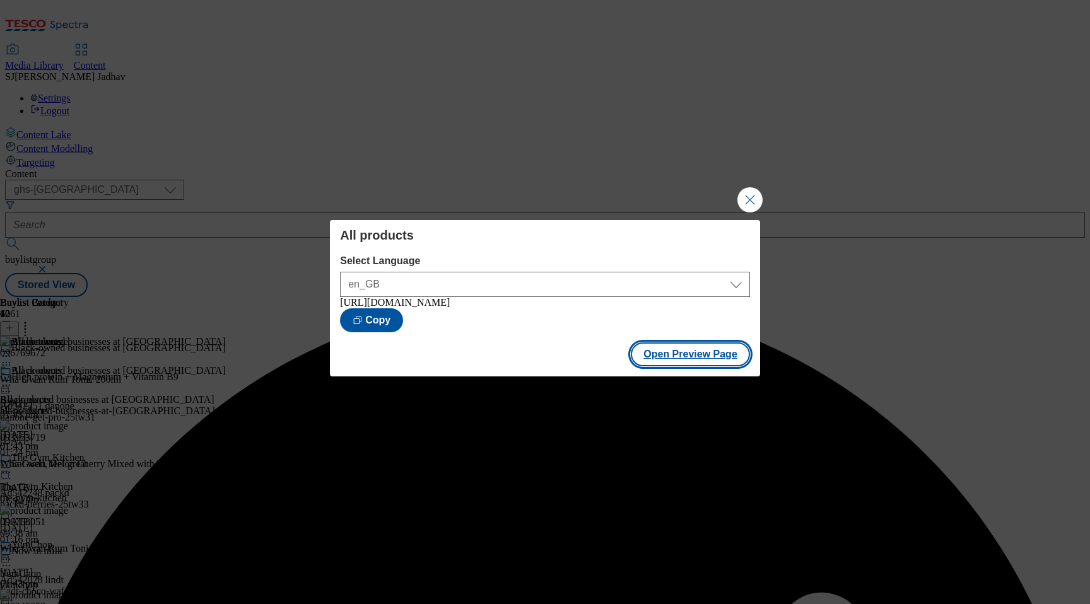
click at [676, 355] on button "Open Preview Page" at bounding box center [690, 355] width 119 height 24
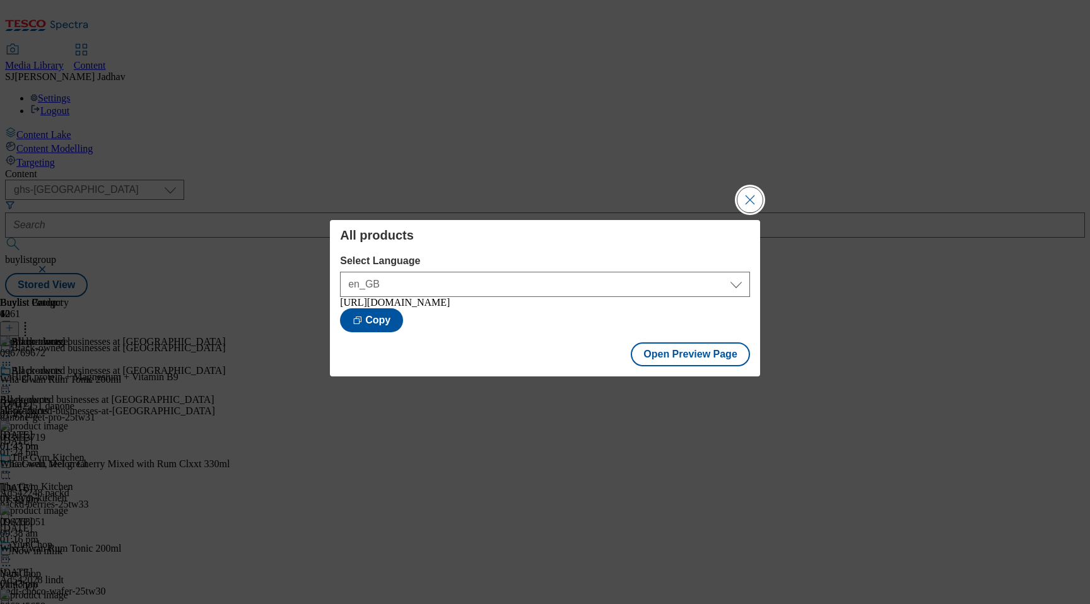
click at [750, 192] on button "Close Modal" at bounding box center [749, 199] width 25 height 25
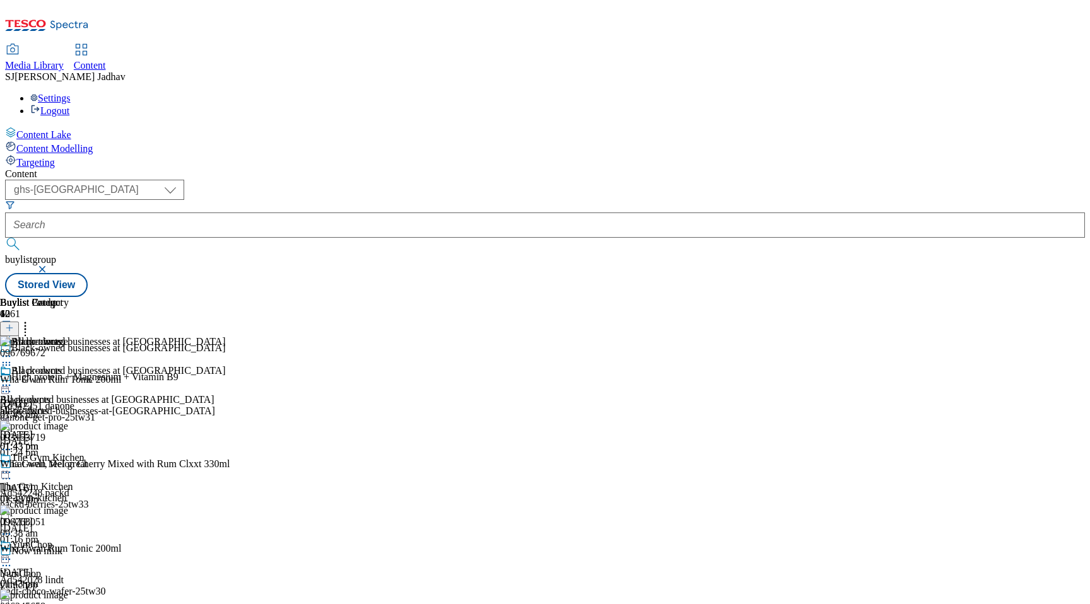
click at [13, 379] on icon at bounding box center [6, 385] width 13 height 13
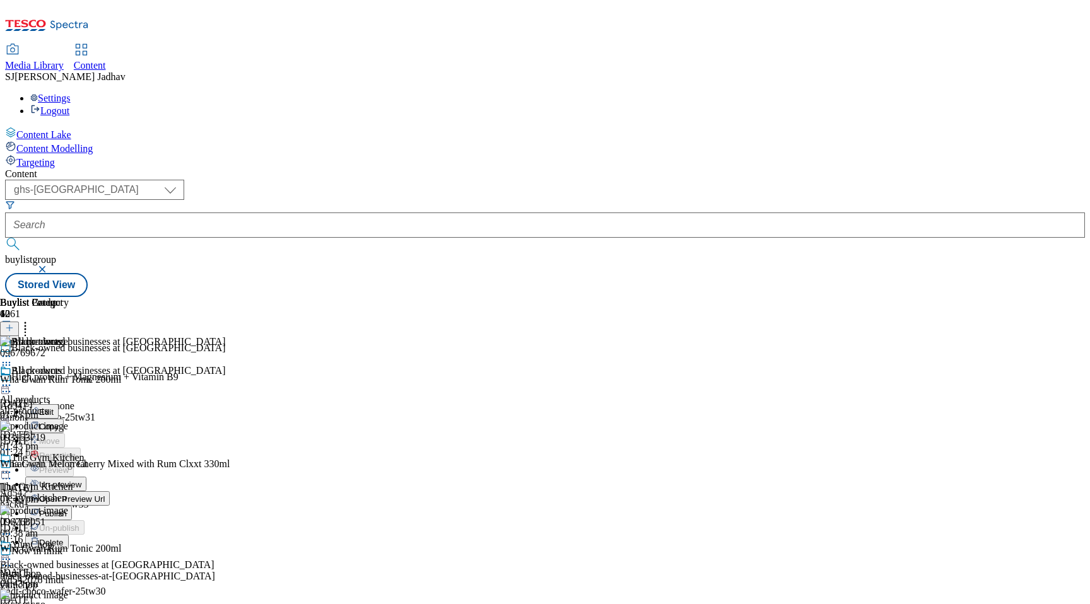
click at [59, 404] on button "Edit" at bounding box center [41, 411] width 33 height 15
select select "evergreen"
select select "Banner"
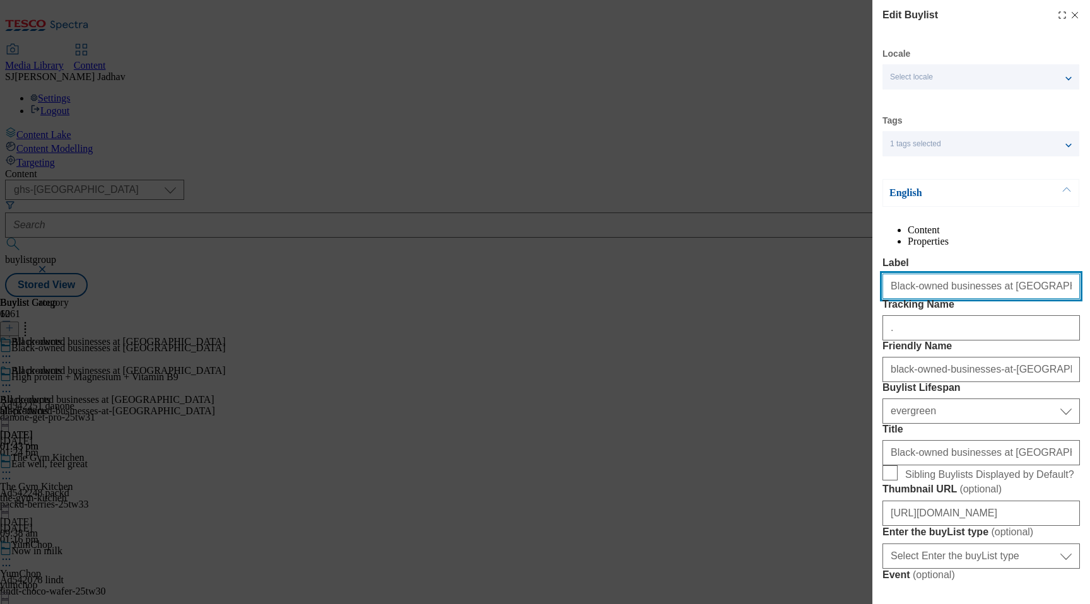
drag, startPoint x: 1017, startPoint y: 313, endPoint x: 842, endPoint y: 313, distance: 174.7
click at [842, 313] on div "Edit Buylist Locale Select locale English Welsh Tags 1 tags selected fnf market…" at bounding box center [545, 302] width 1090 height 604
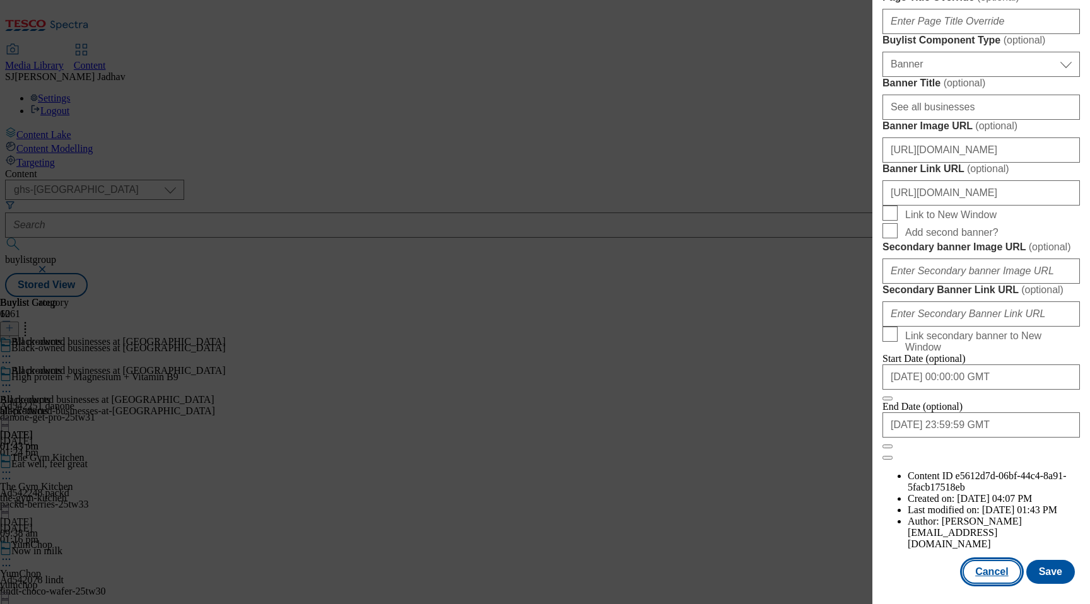
click at [997, 577] on button "Cancel" at bounding box center [992, 572] width 58 height 24
select select "evergreen"
select select "Banner"
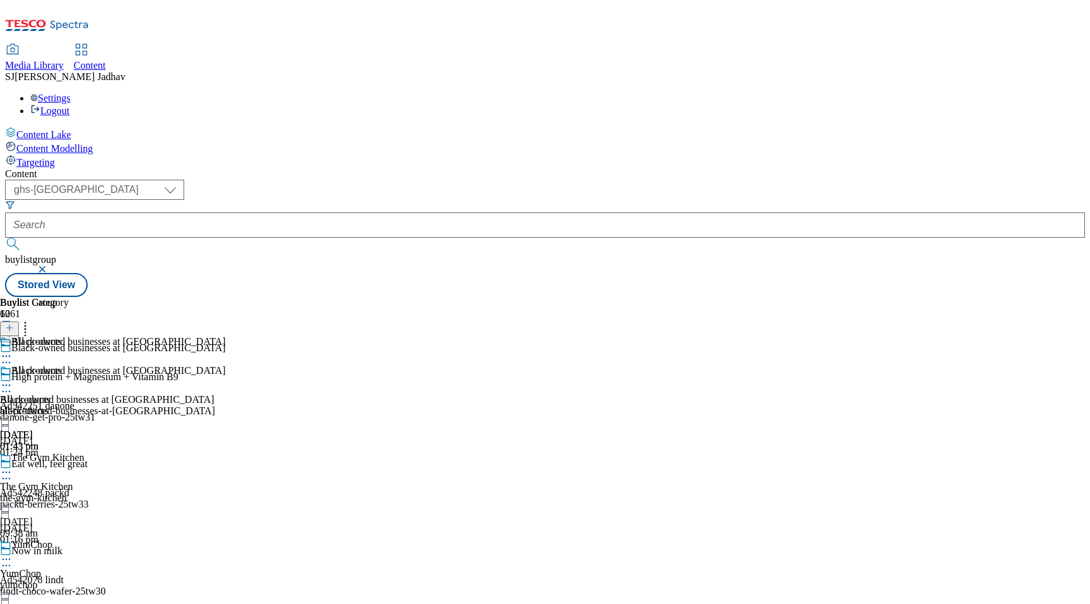
click at [13, 379] on icon at bounding box center [6, 385] width 13 height 13
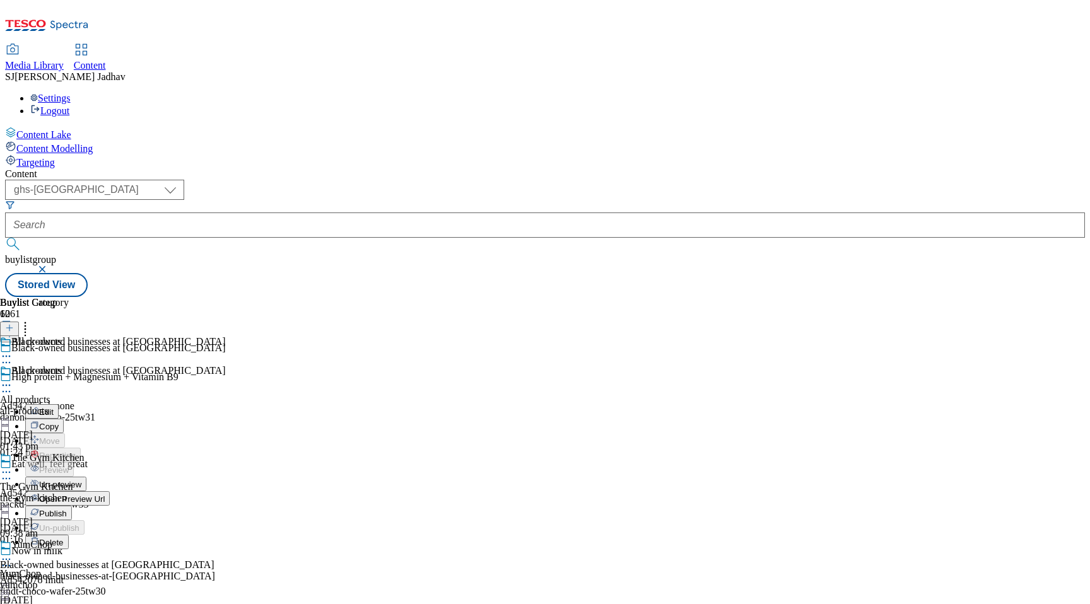
click at [105, 495] on span "Open Preview Url" at bounding box center [72, 499] width 66 height 9
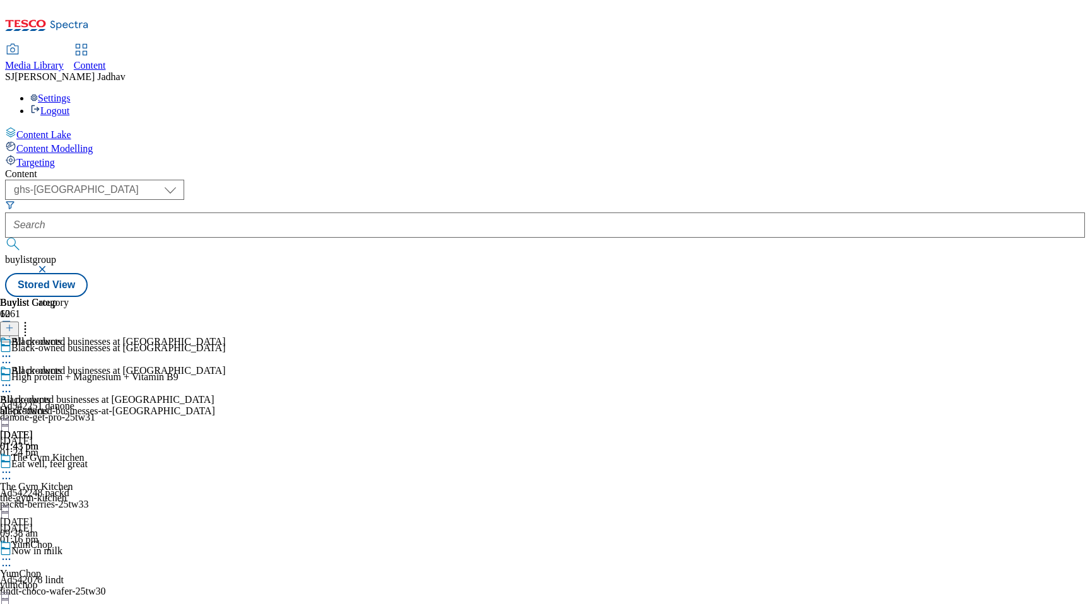
click at [13, 379] on icon at bounding box center [6, 385] width 13 height 13
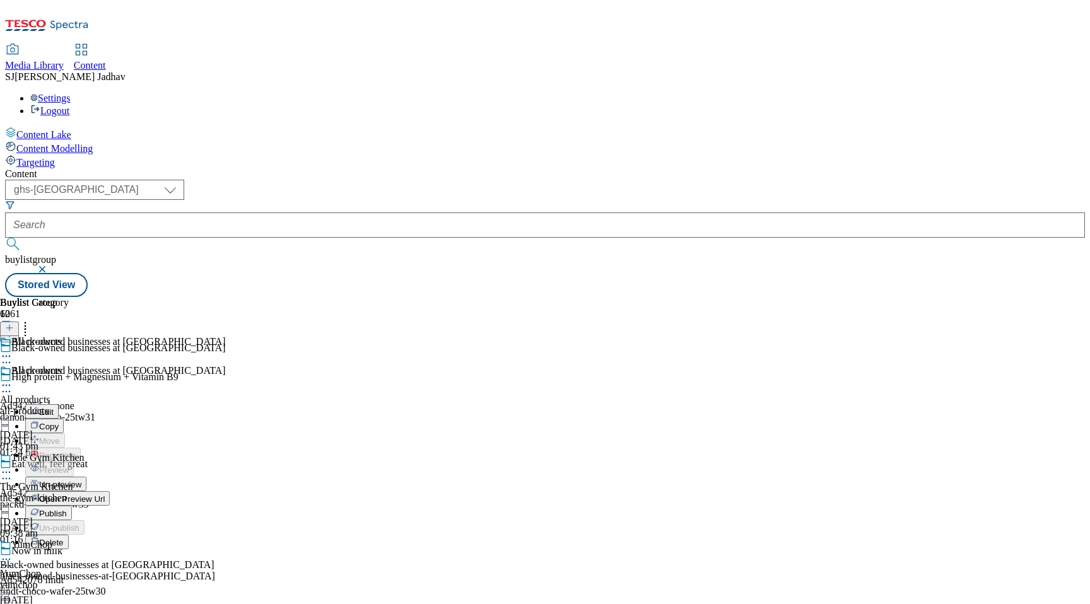
click at [59, 404] on button "Edit" at bounding box center [41, 411] width 33 height 15
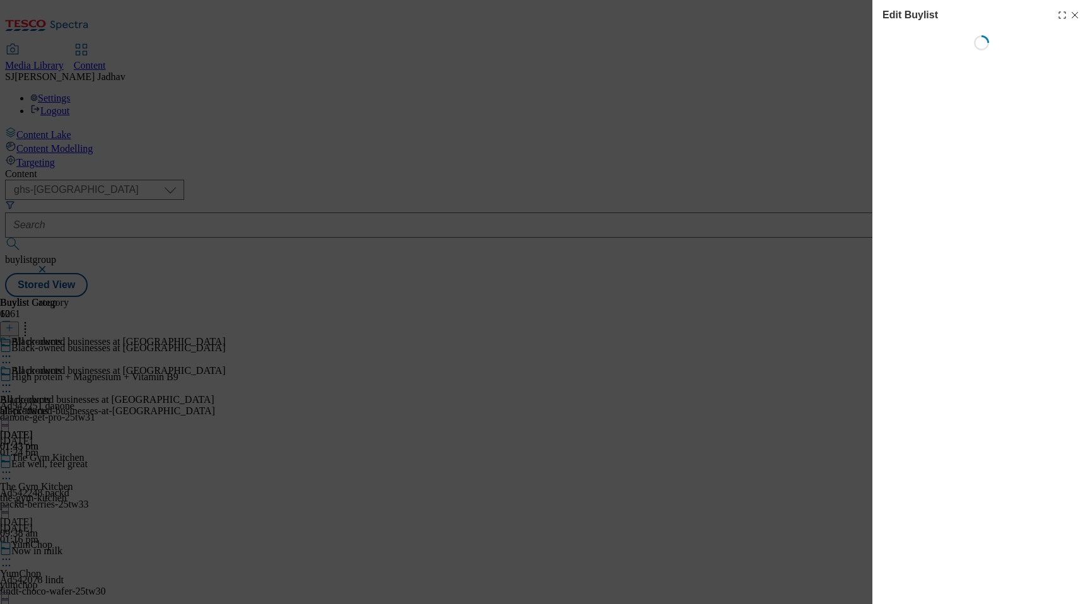
select select "evergreen"
select select "Banner"
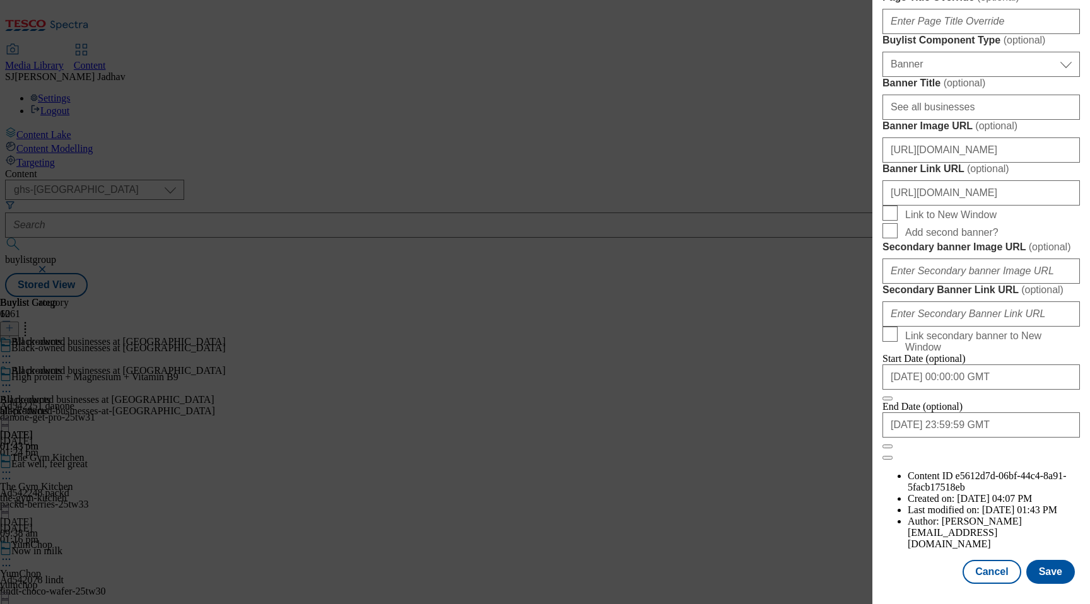
scroll to position [1289, 0]
click at [1043, 590] on div "Modal" at bounding box center [981, 596] width 218 height 18
click at [1048, 571] on button "Save" at bounding box center [1050, 572] width 49 height 24
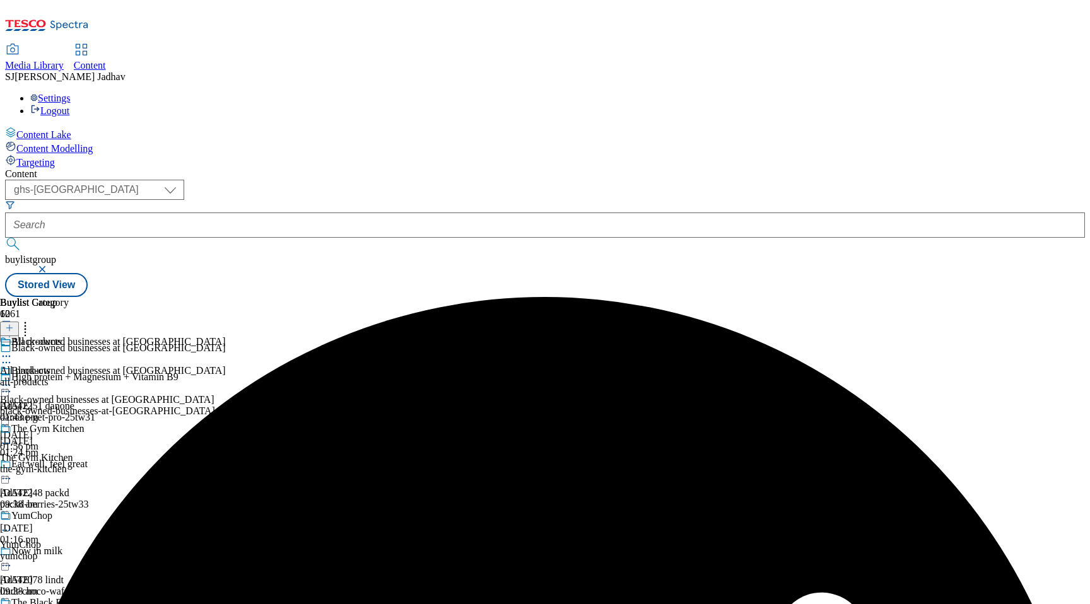
click at [13, 379] on icon at bounding box center [6, 385] width 13 height 13
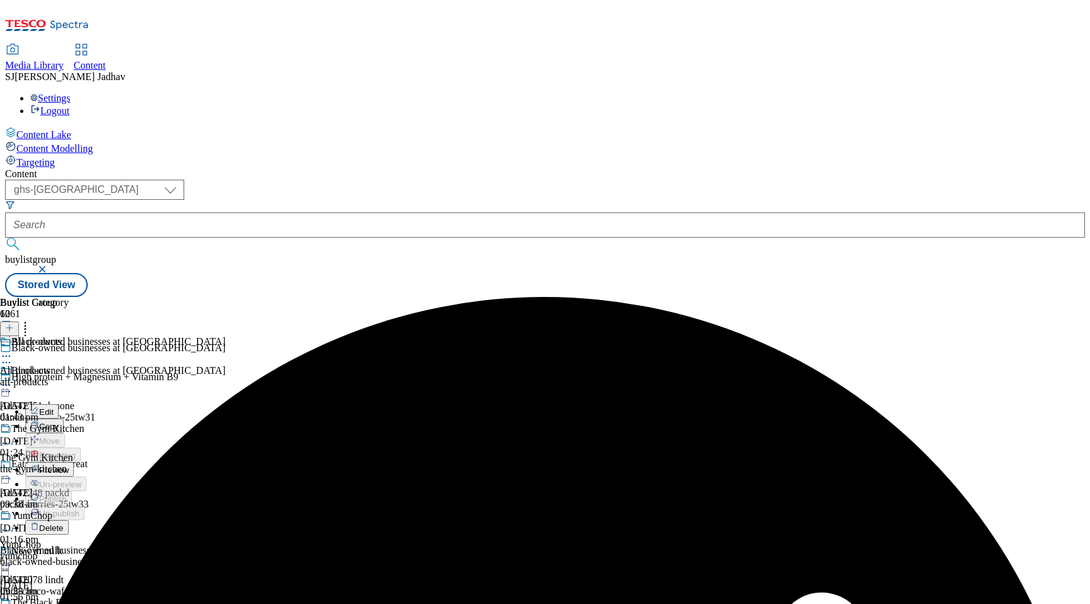
click at [74, 462] on button "Preview" at bounding box center [49, 469] width 49 height 15
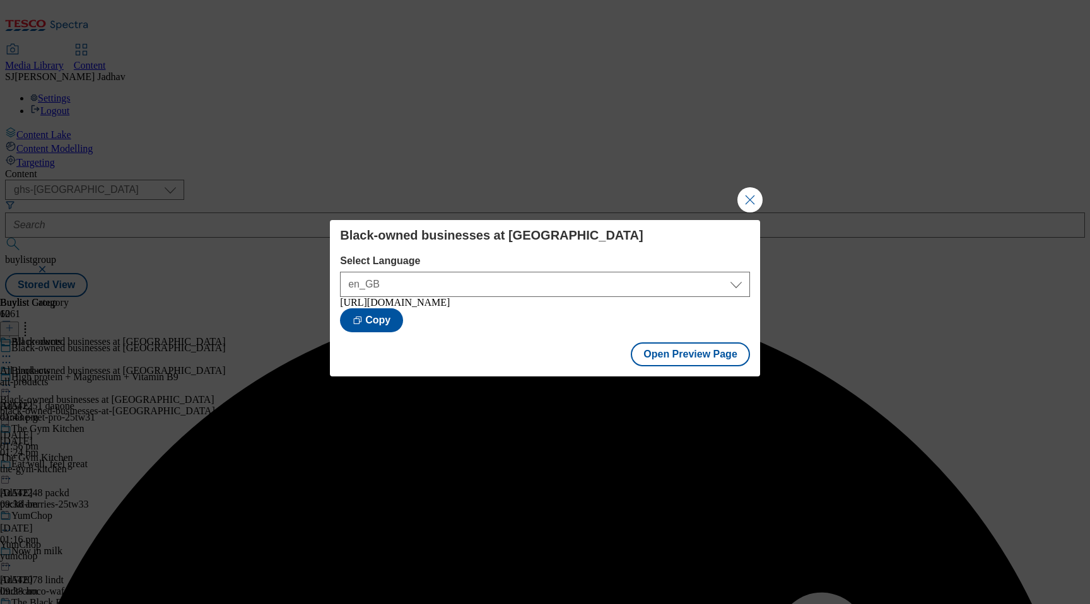
drag, startPoint x: 412, startPoint y: 337, endPoint x: 339, endPoint y: 311, distance: 77.0
click at [339, 310] on div "Black-owned businesses at Tesco Select Language en_GB en_GB https://www.tesco.c…" at bounding box center [545, 277] width 430 height 115
copy div "https://www.tesco.com/groceries/en-GB/buylists/black-owned-businesses-at-tesco/…"
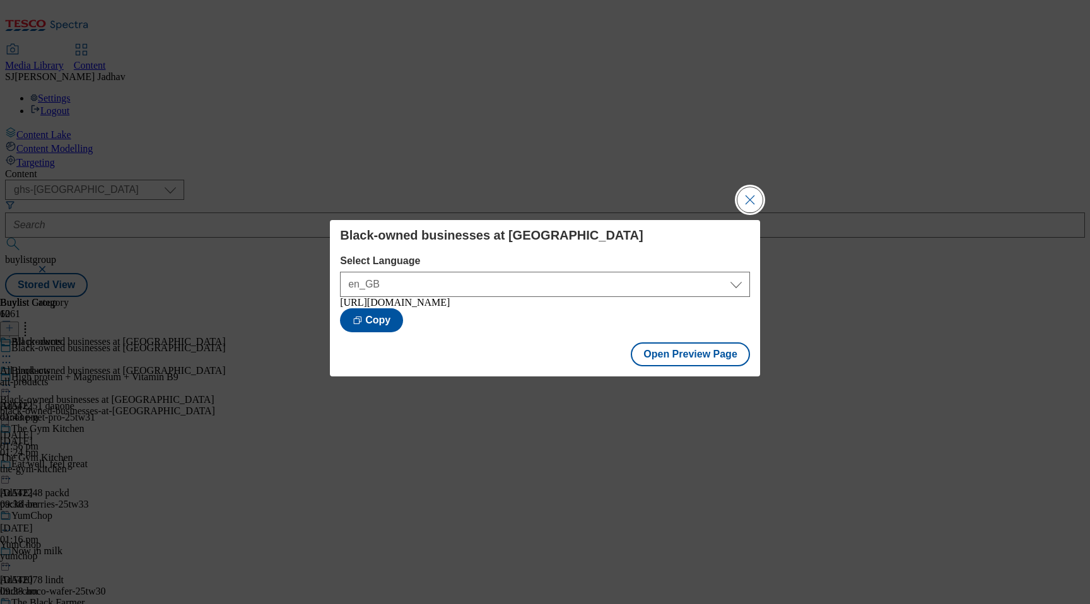
click at [750, 187] on button "Close Modal" at bounding box center [749, 199] width 25 height 25
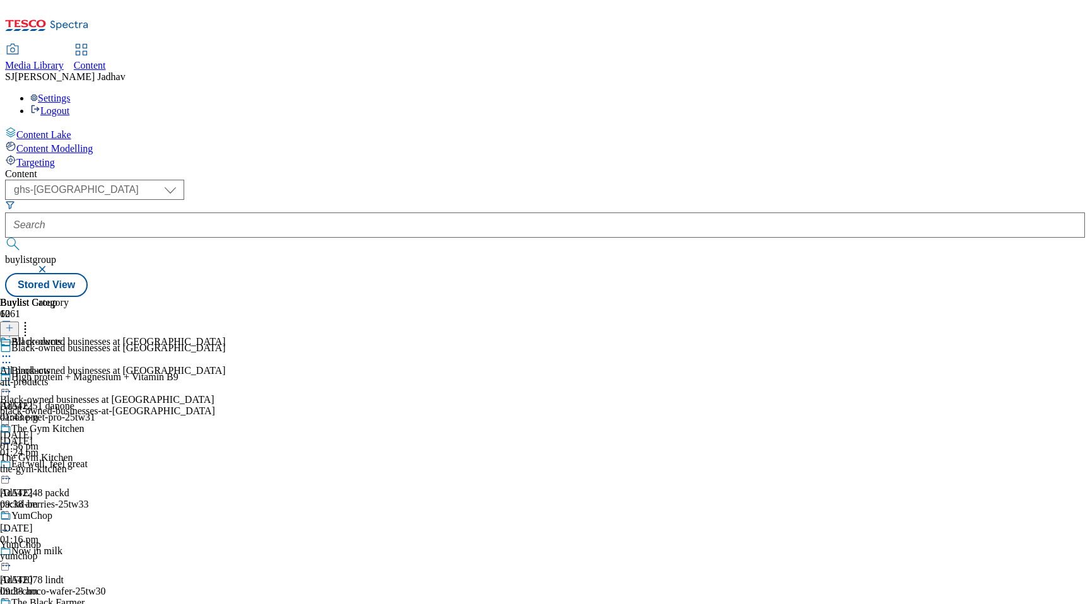
click at [64, 60] on div "Media Library" at bounding box center [34, 65] width 59 height 11
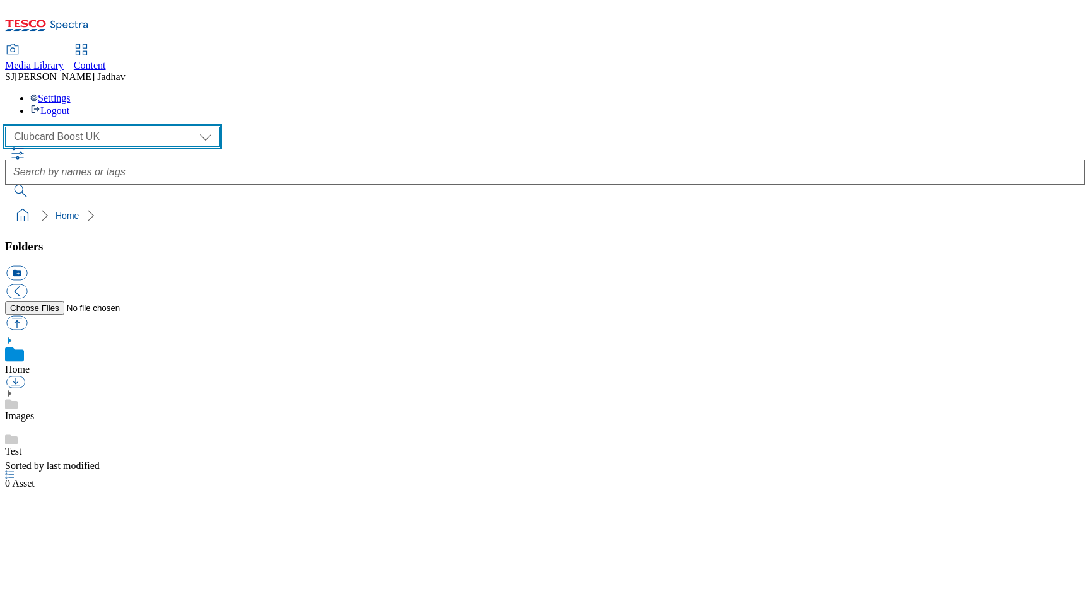
click at [96, 127] on select "Clubcard Boost UK Clubcard Marketing Dotcom UK Emails GHS Marketing UK GHS ROI …" at bounding box center [112, 137] width 214 height 20
select select "flare-ghs-mktg"
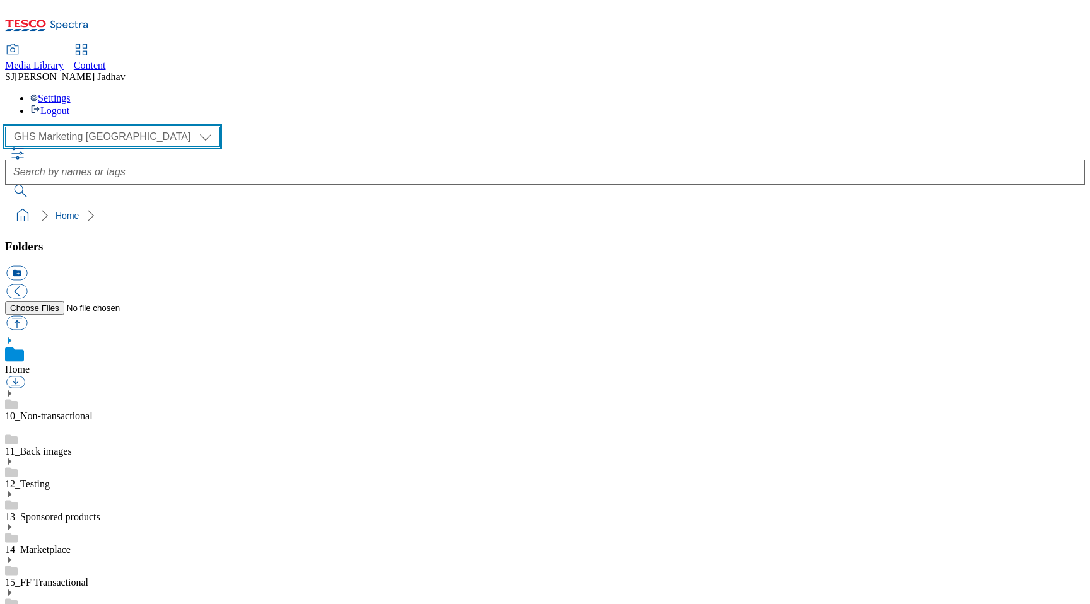
scroll to position [1, 0]
